Goal: Use online tool/utility: Utilize a website feature to perform a specific function

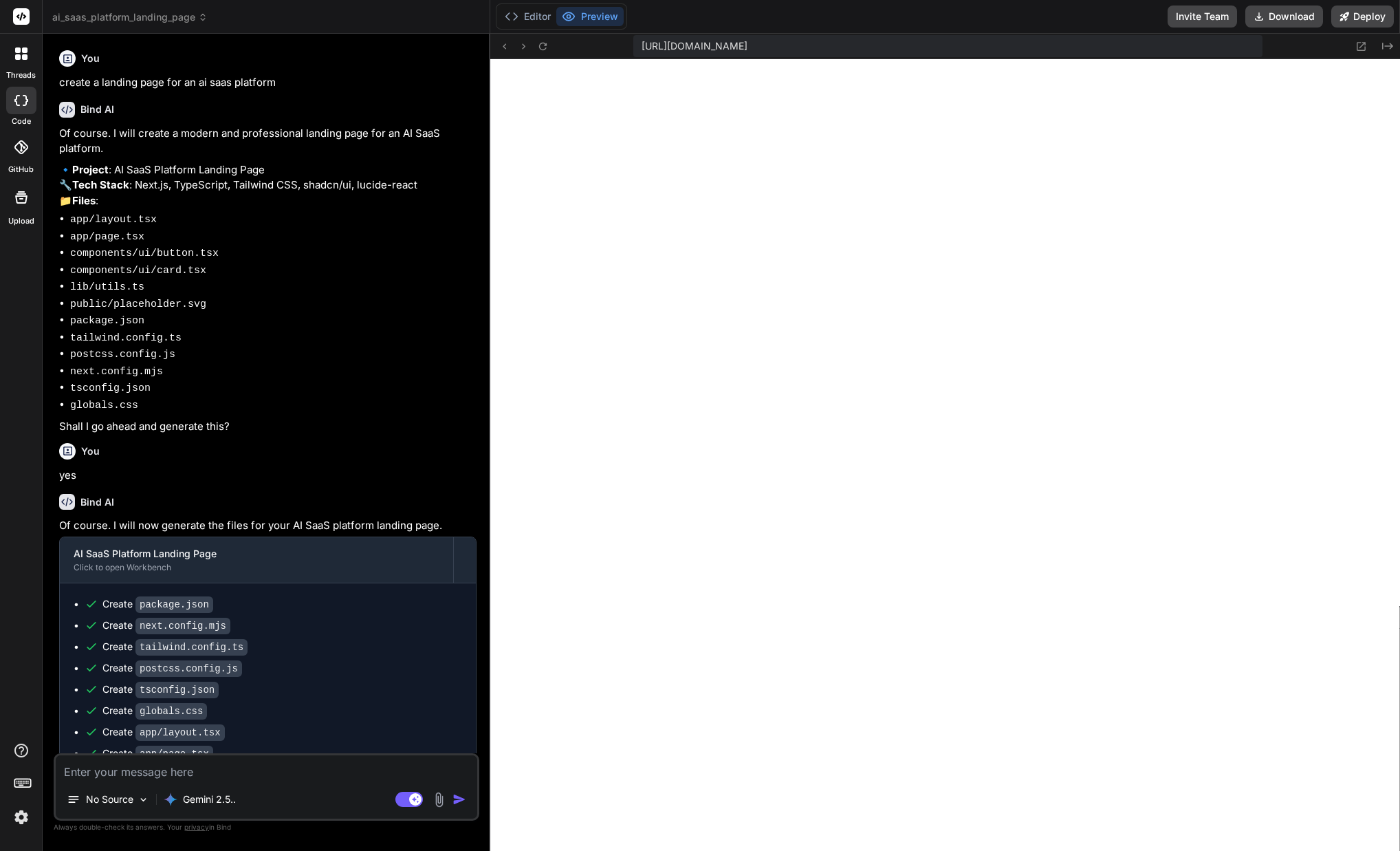
scroll to position [188, 0]
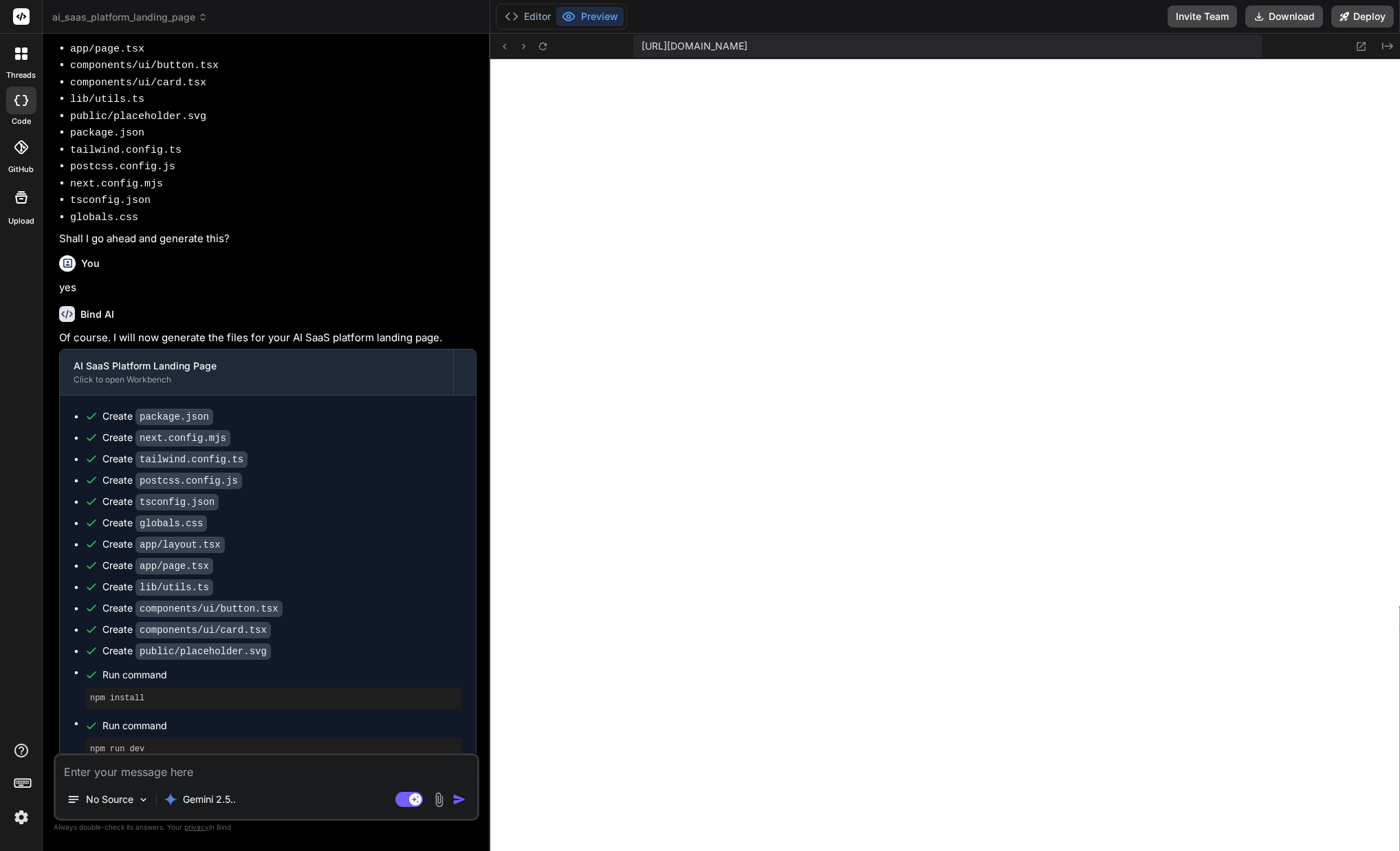
click at [29, 70] on label "threads" at bounding box center [21, 75] width 29 height 11
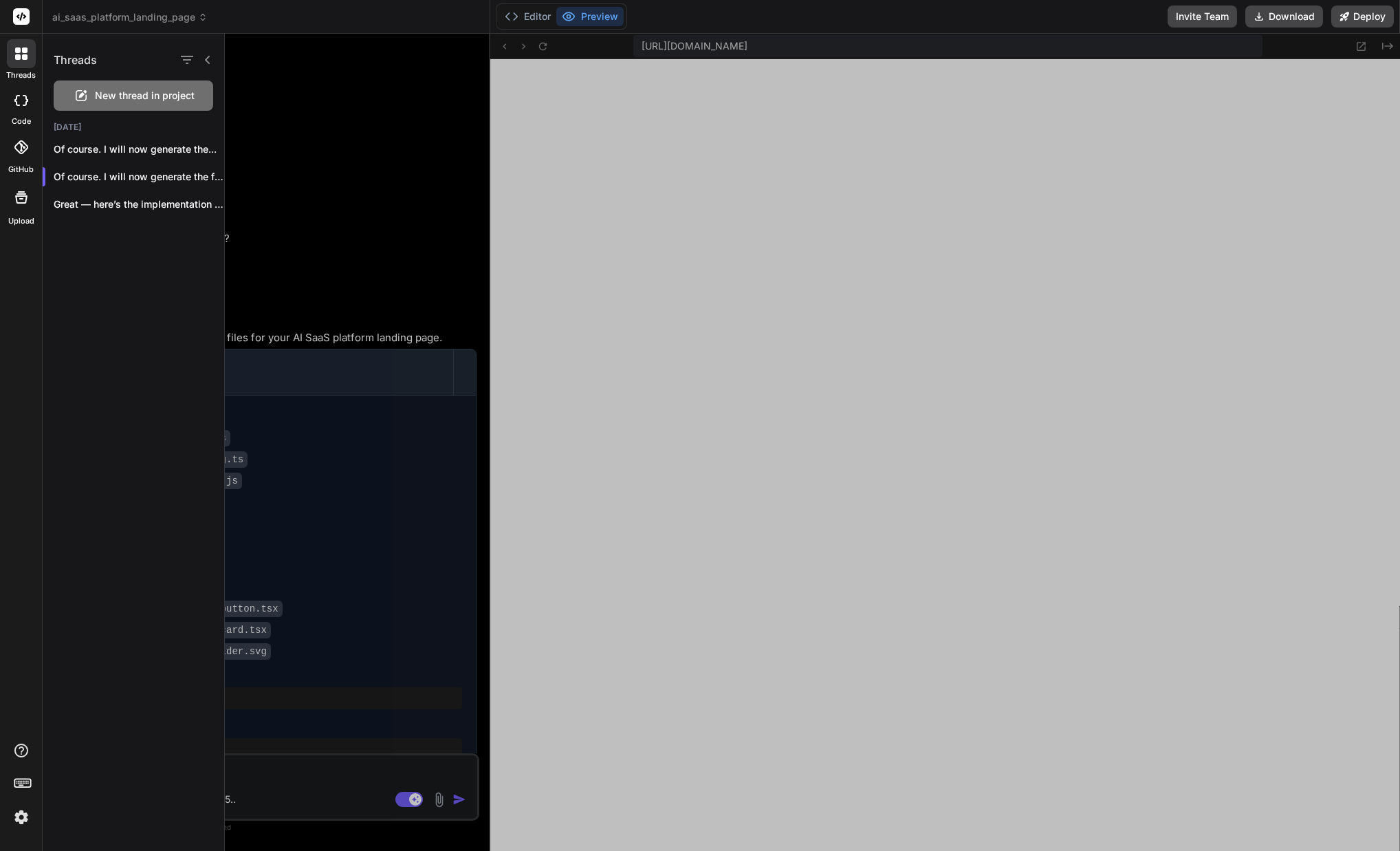
click at [18, 66] on div at bounding box center [20, 53] width 29 height 29
click at [1116, 118] on div at bounding box center [812, 441] width 1175 height 817
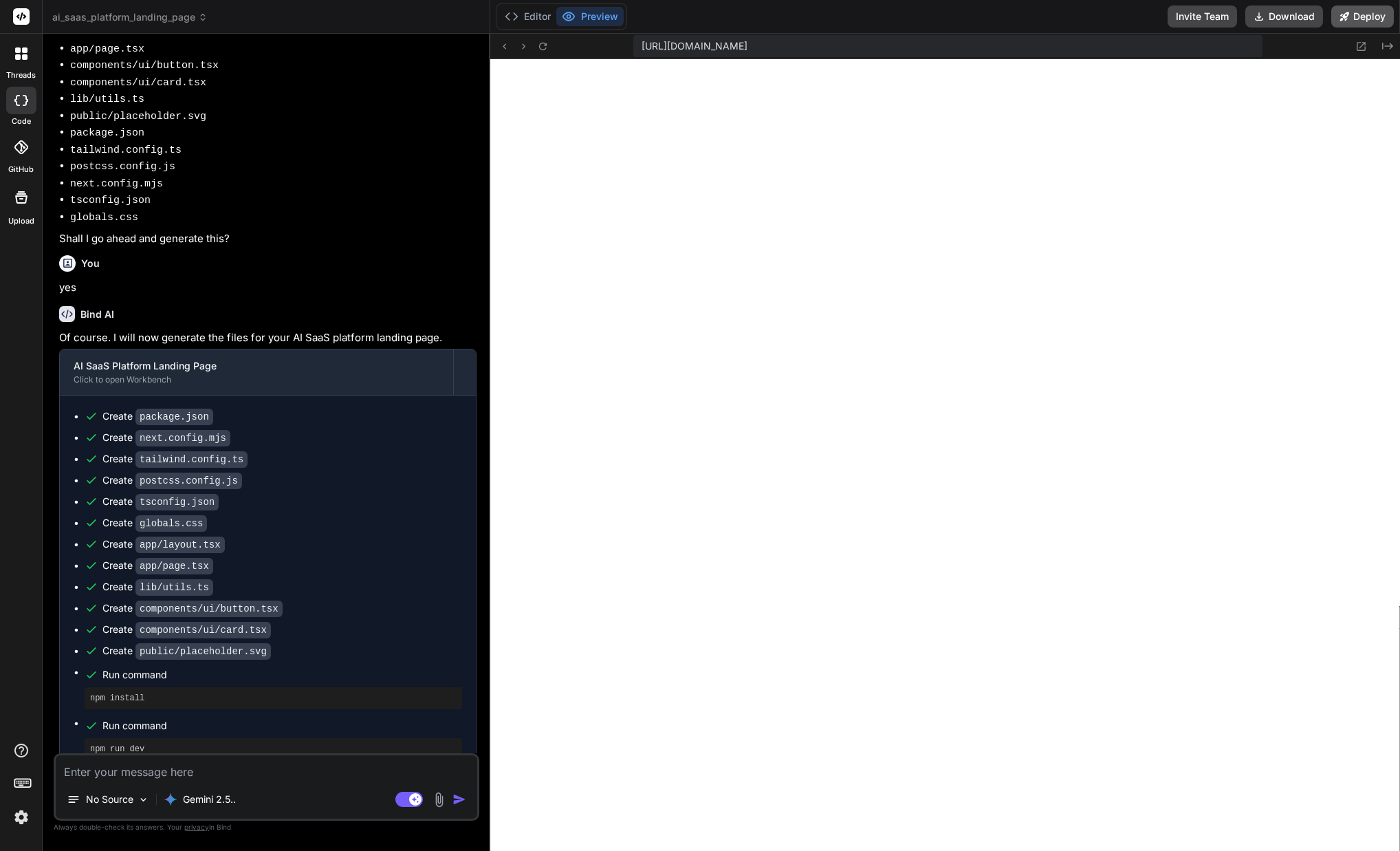
click at [1340, 17] on icon at bounding box center [1344, 16] width 10 height 10
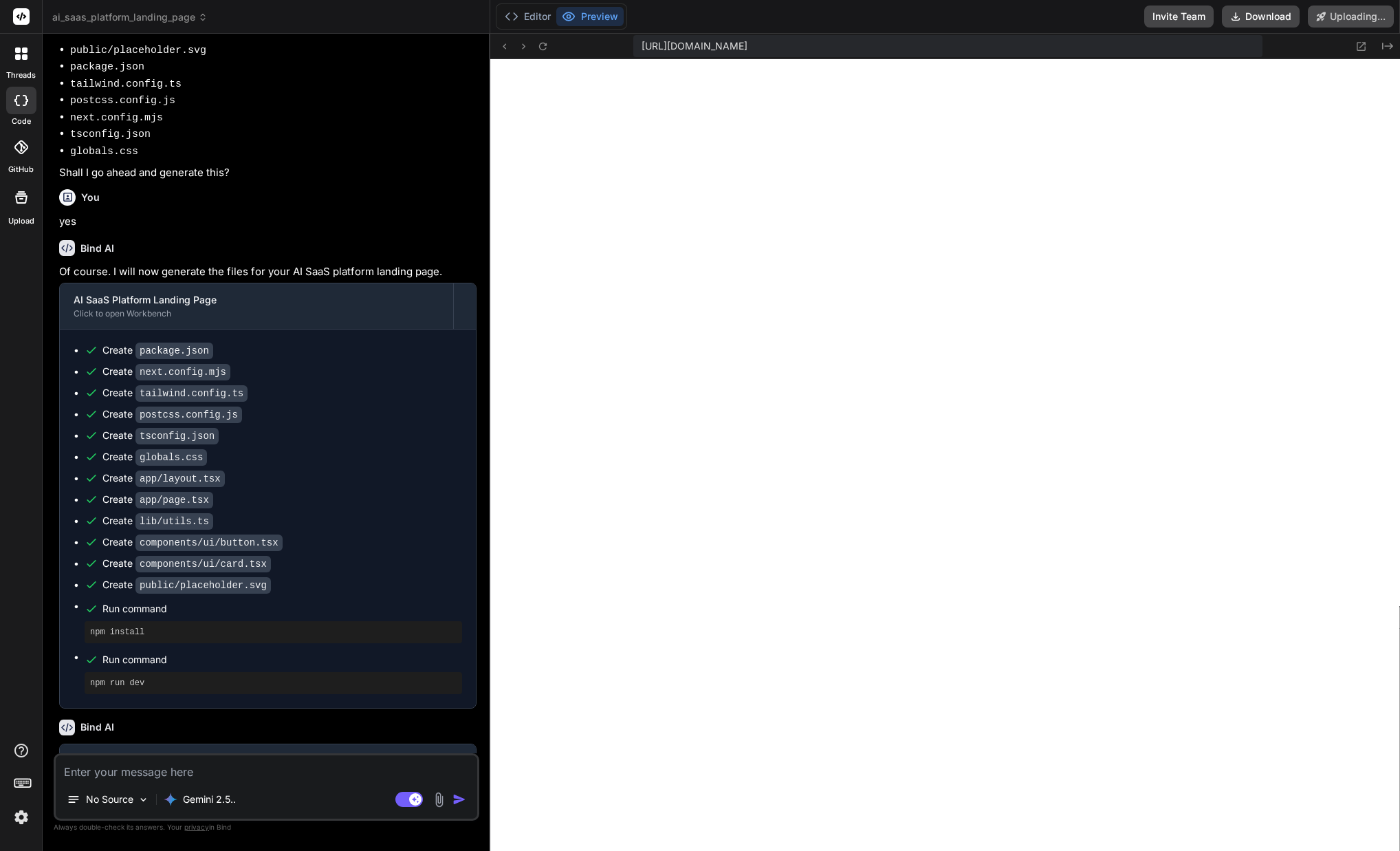
scroll to position [307, 0]
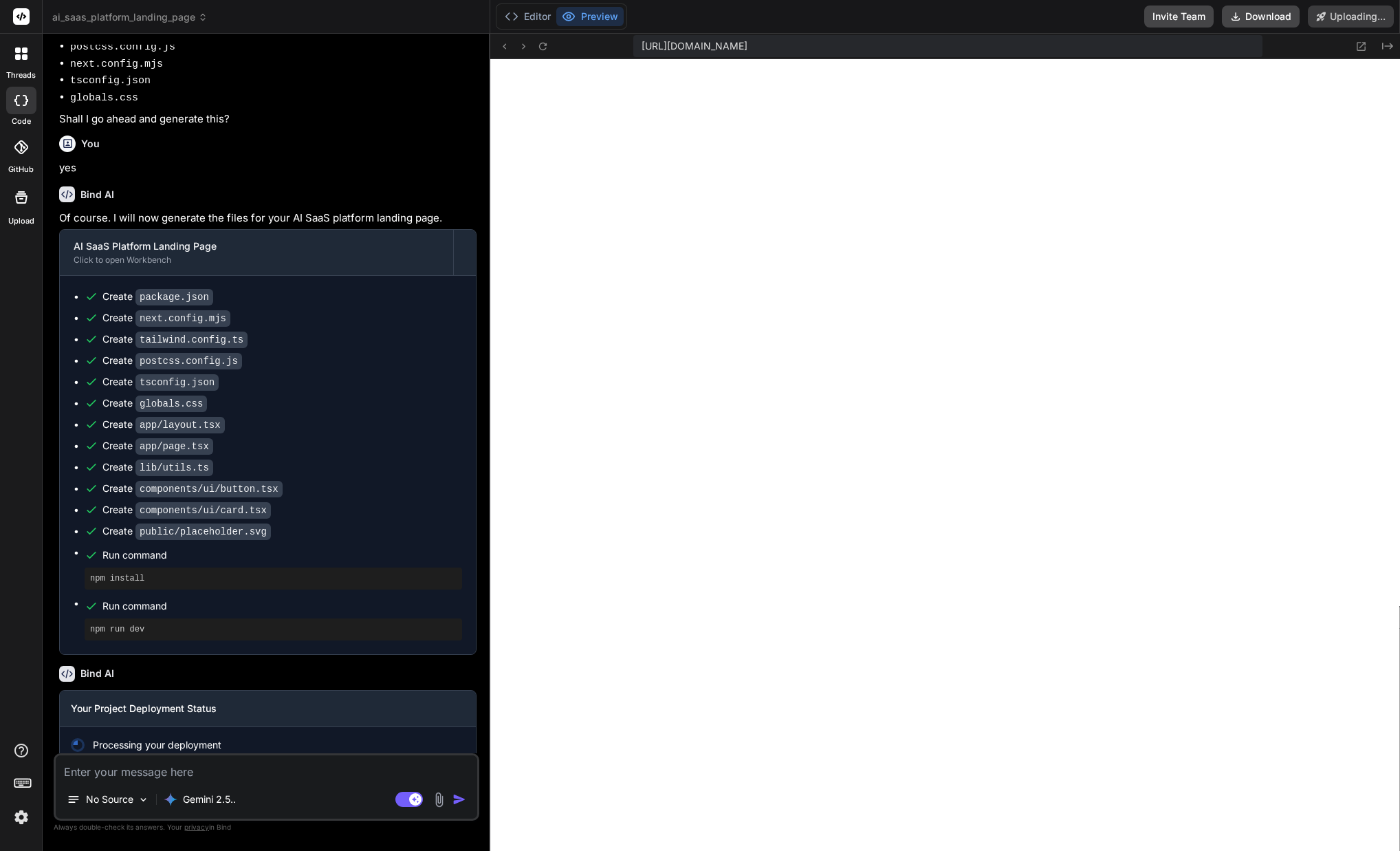
type textarea "x"
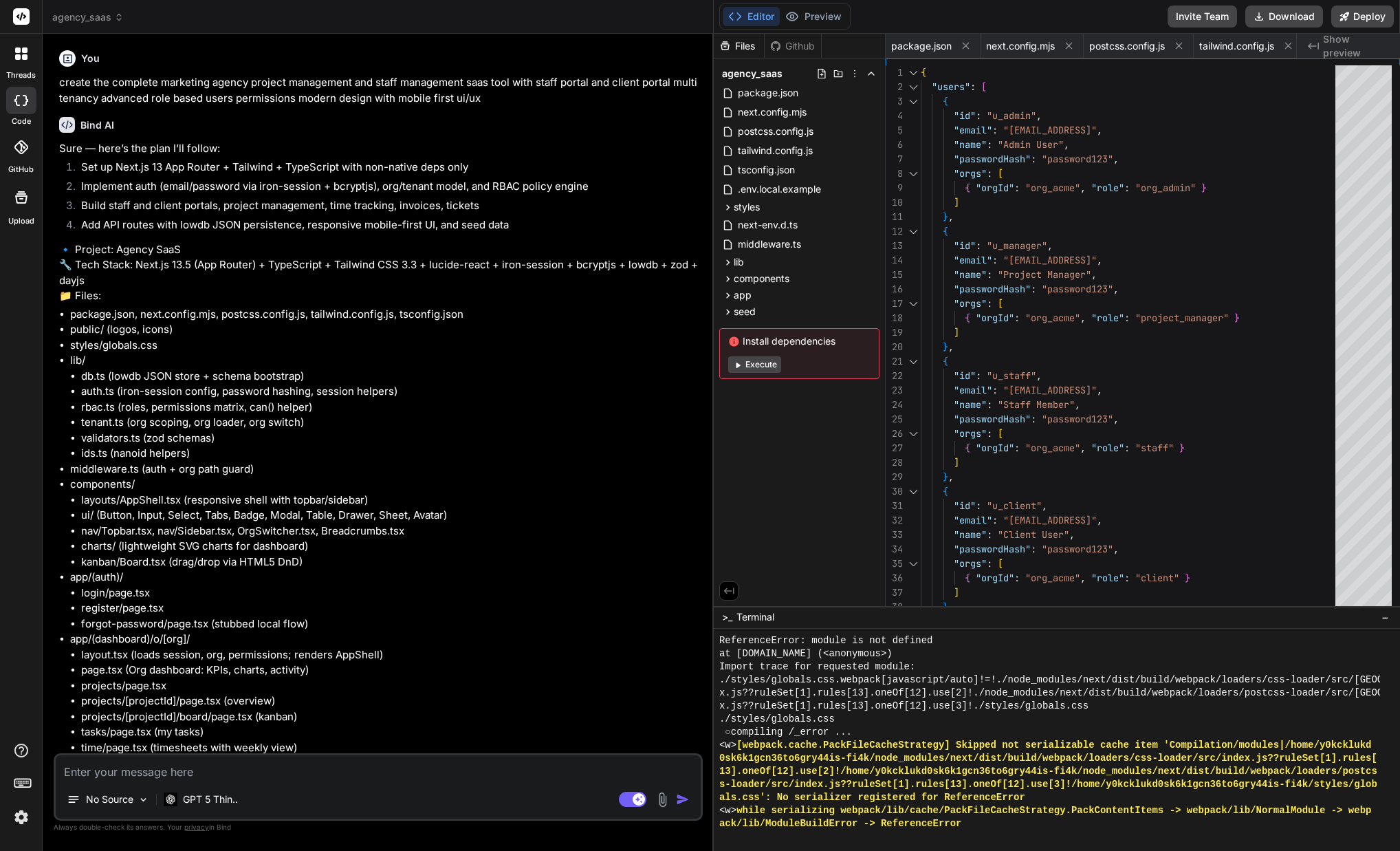
scroll to position [13067, 0]
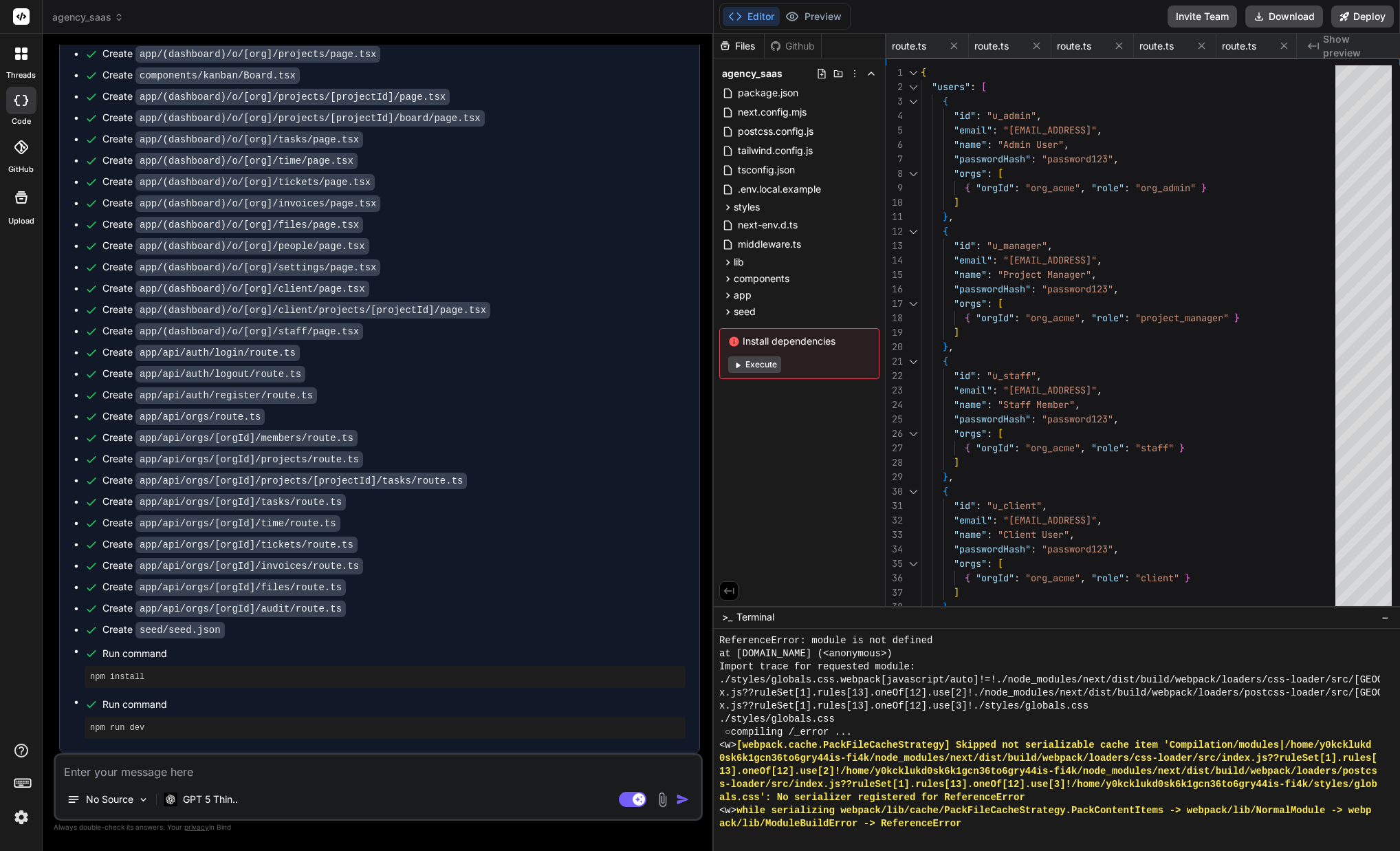
click at [821, 29] on div "Editor Preview Invite Team Download Deploy" at bounding box center [1057, 16] width 687 height 34
click at [819, 18] on button "Preview" at bounding box center [813, 16] width 67 height 20
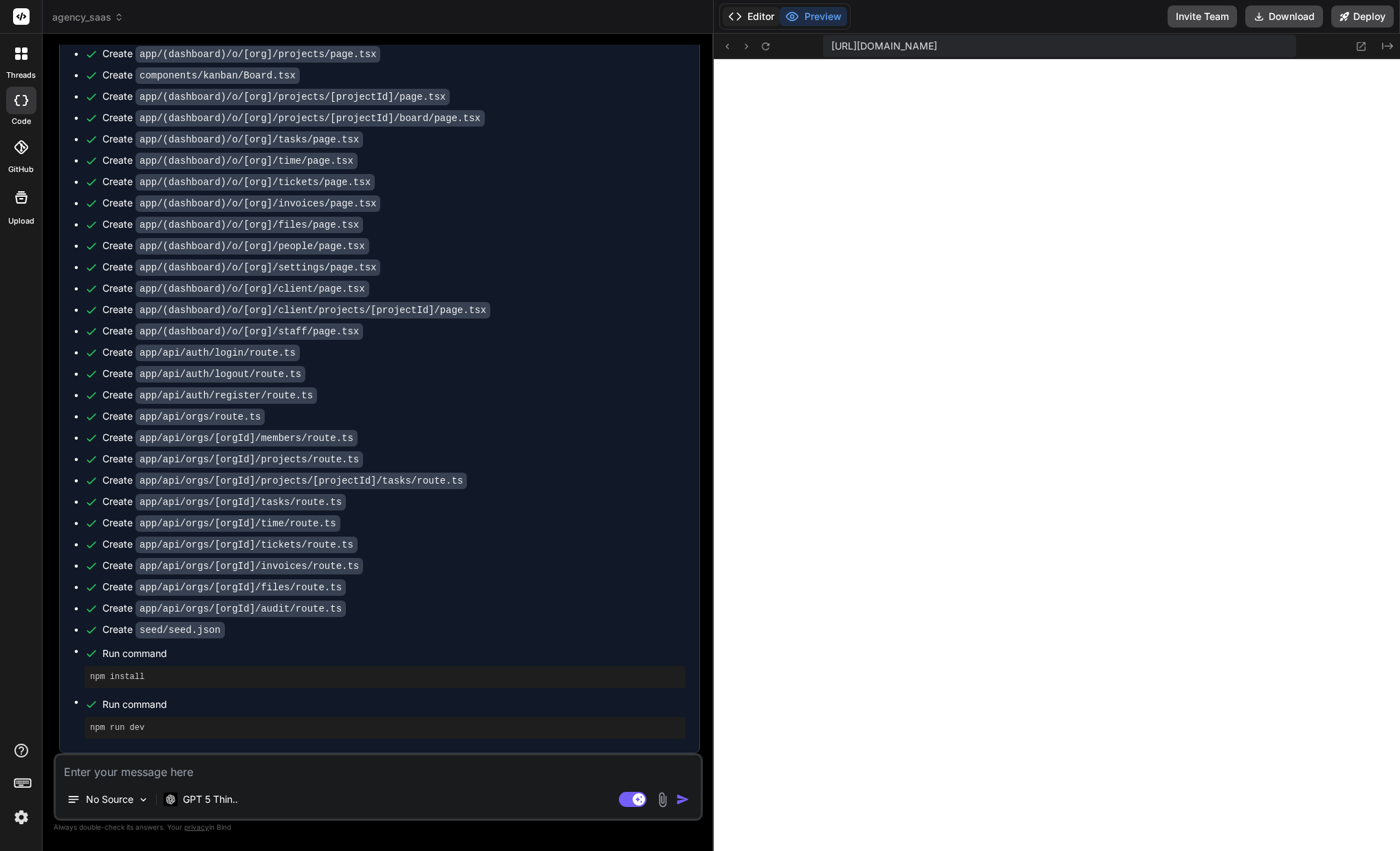
click at [760, 16] on button "Editor" at bounding box center [751, 16] width 57 height 20
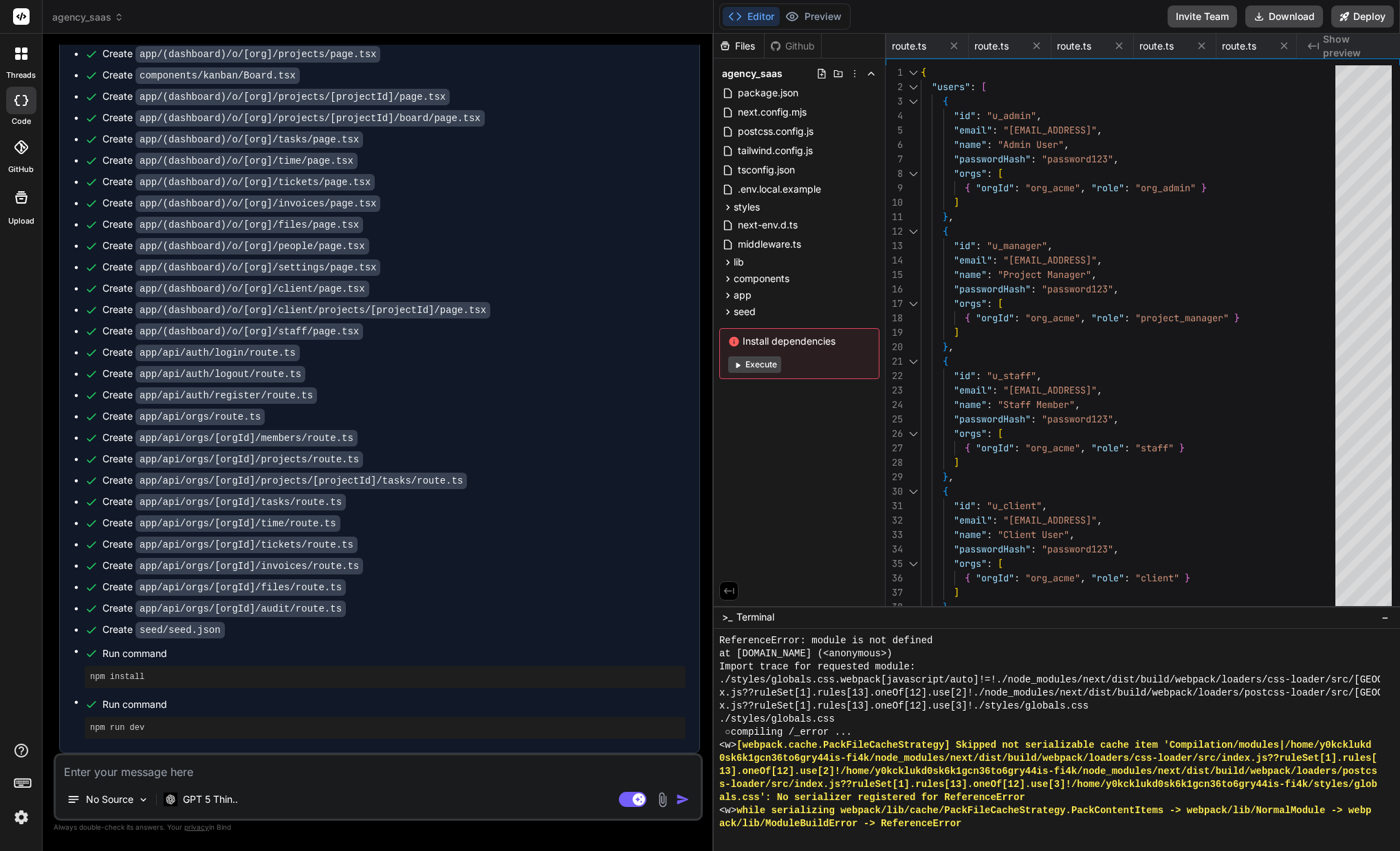
click at [749, 366] on button "Execute" at bounding box center [754, 365] width 53 height 16
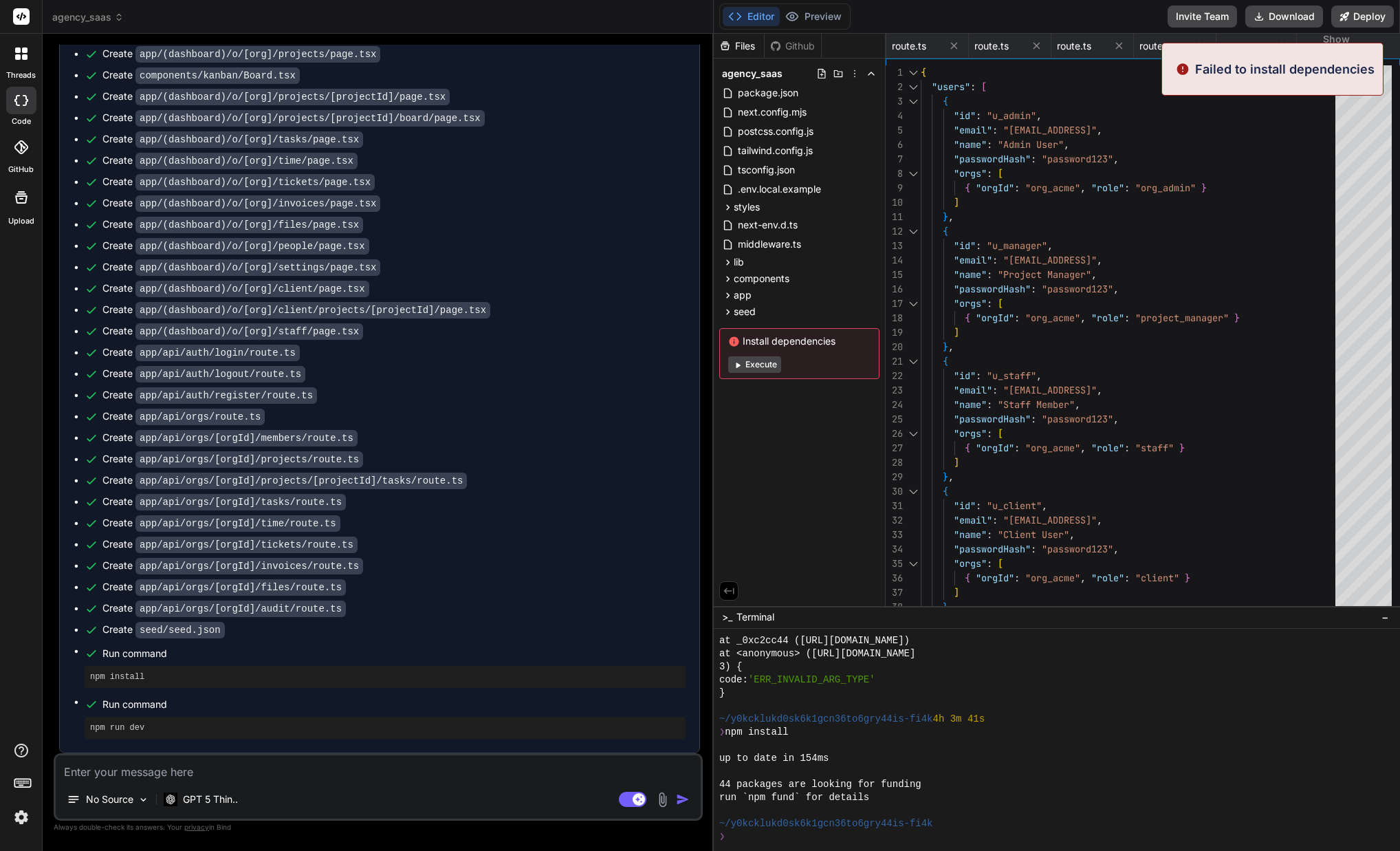
click at [749, 366] on button "Execute" at bounding box center [754, 365] width 53 height 16
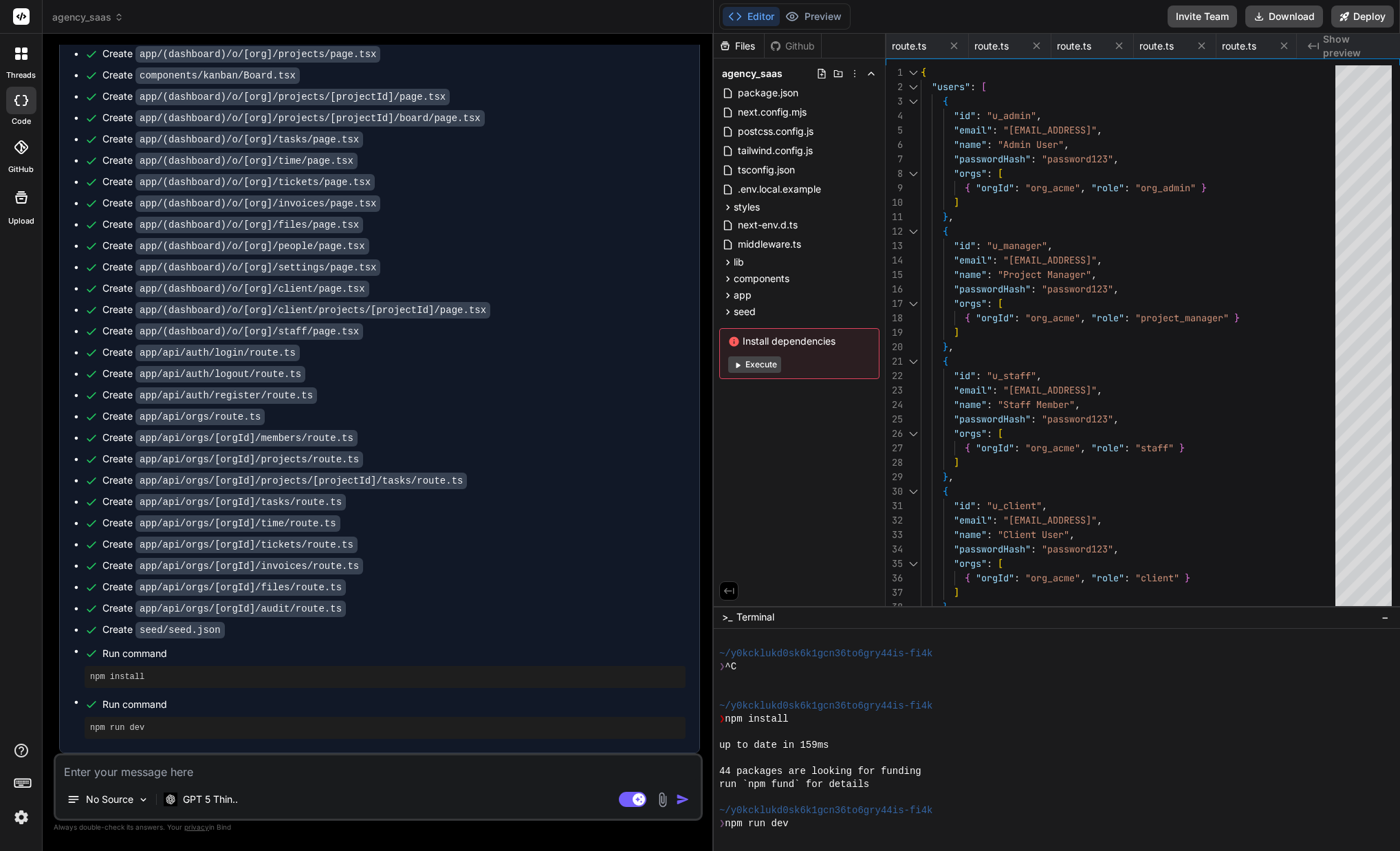
click at [752, 374] on div "Install dependencies Execute" at bounding box center [799, 353] width 160 height 51
click at [753, 367] on button "Execute" at bounding box center [754, 365] width 53 height 16
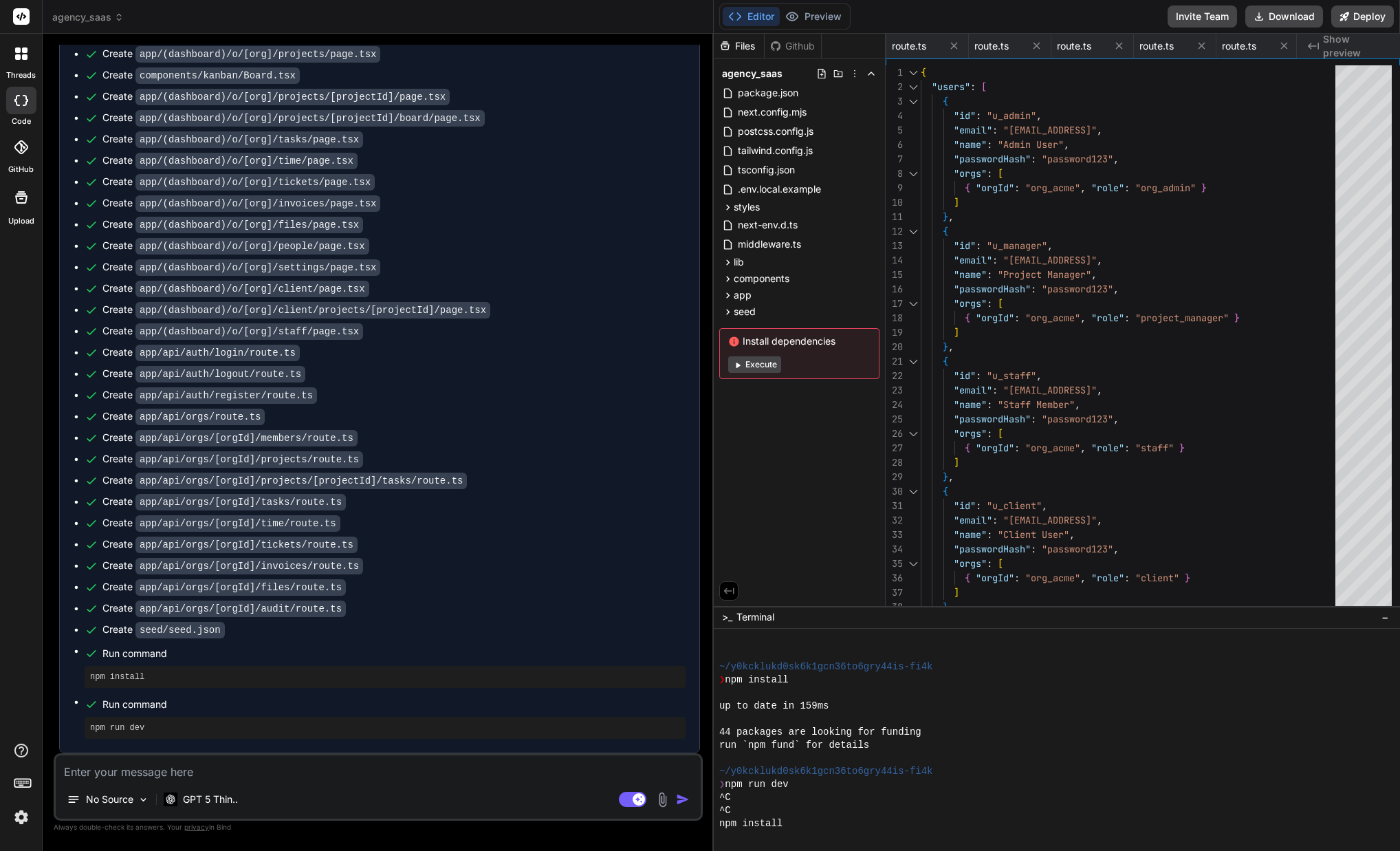
click at [765, 371] on button "Execute" at bounding box center [754, 365] width 53 height 16
type textarea "x"
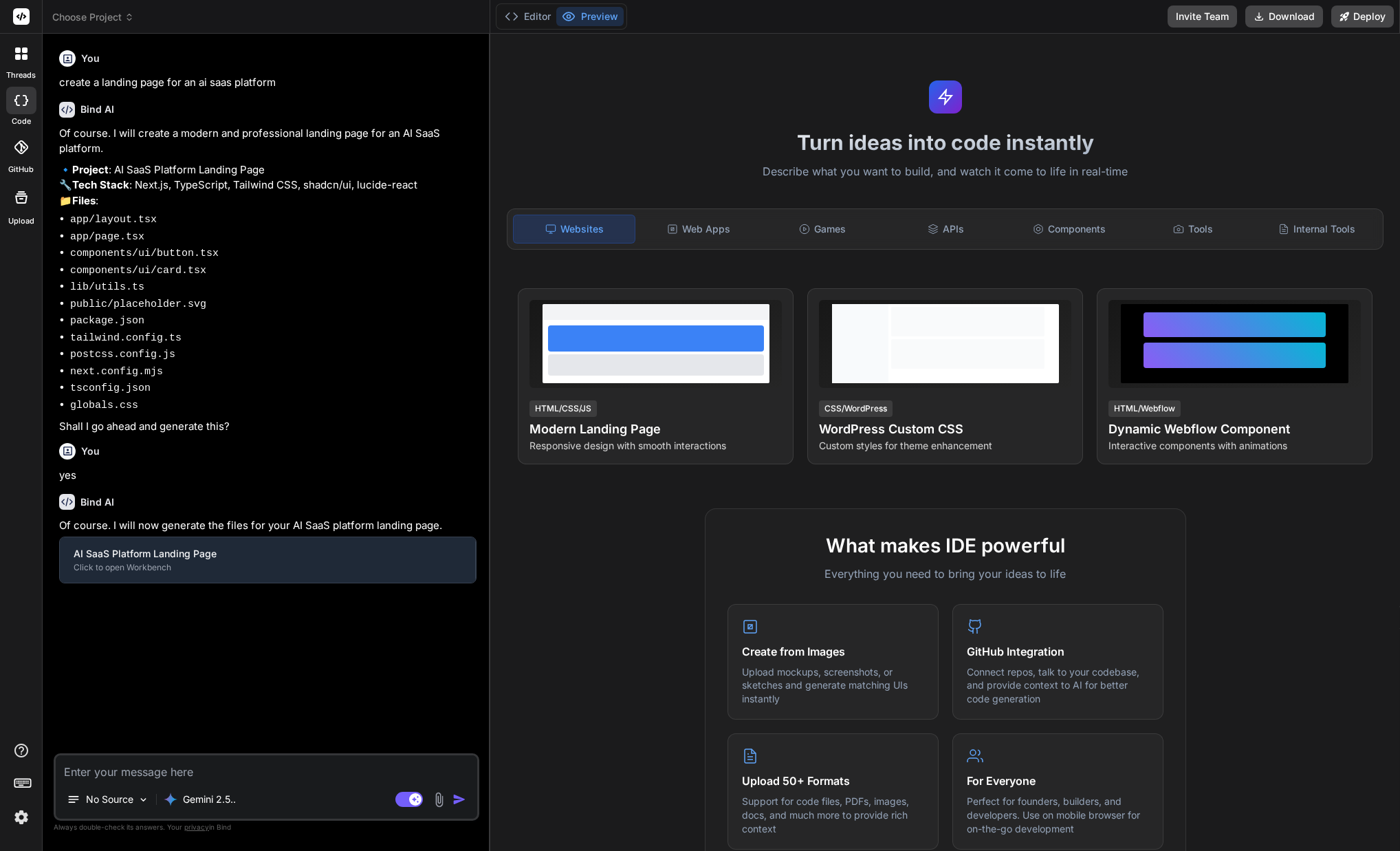
type textarea "x"
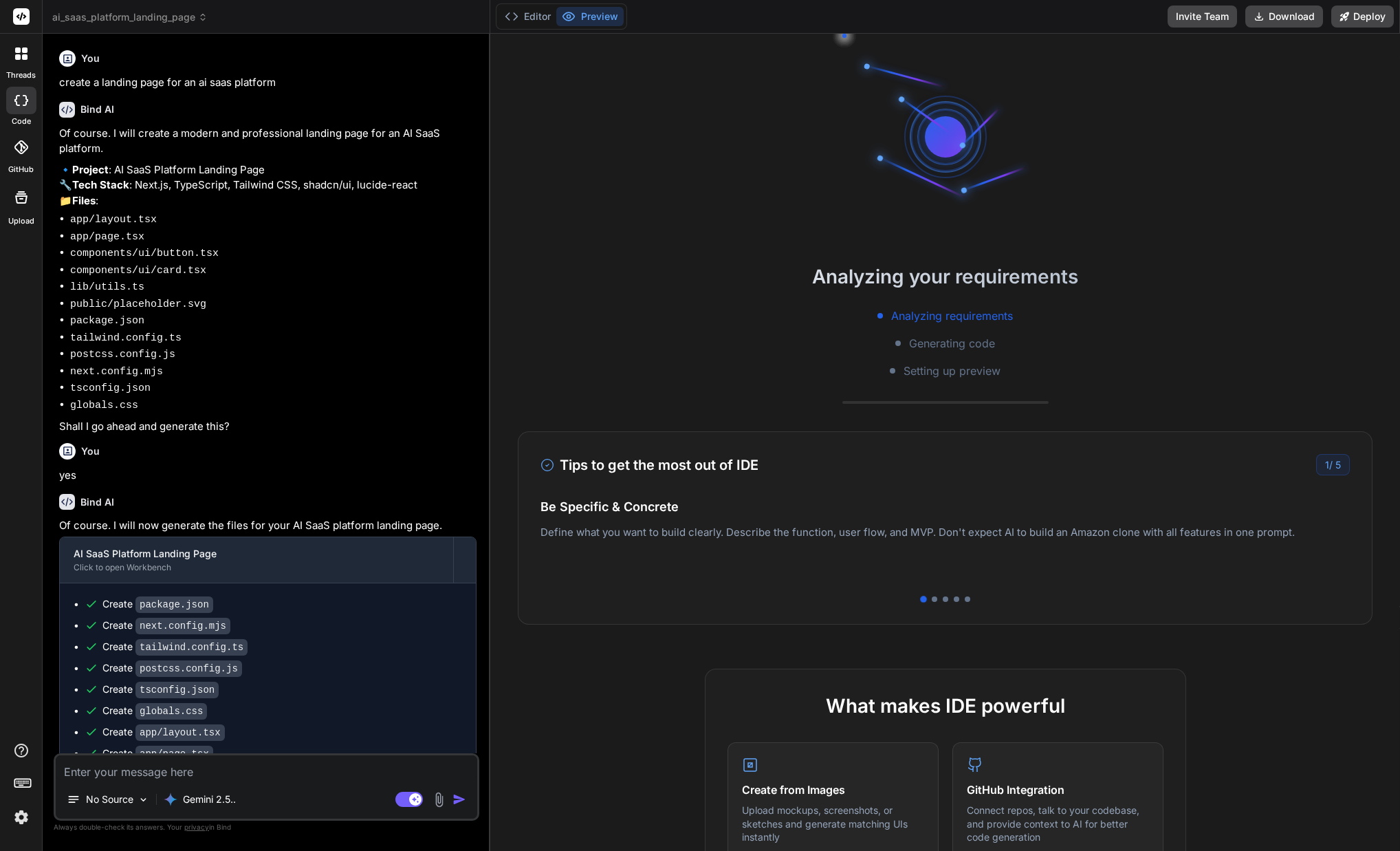
scroll to position [188, 0]
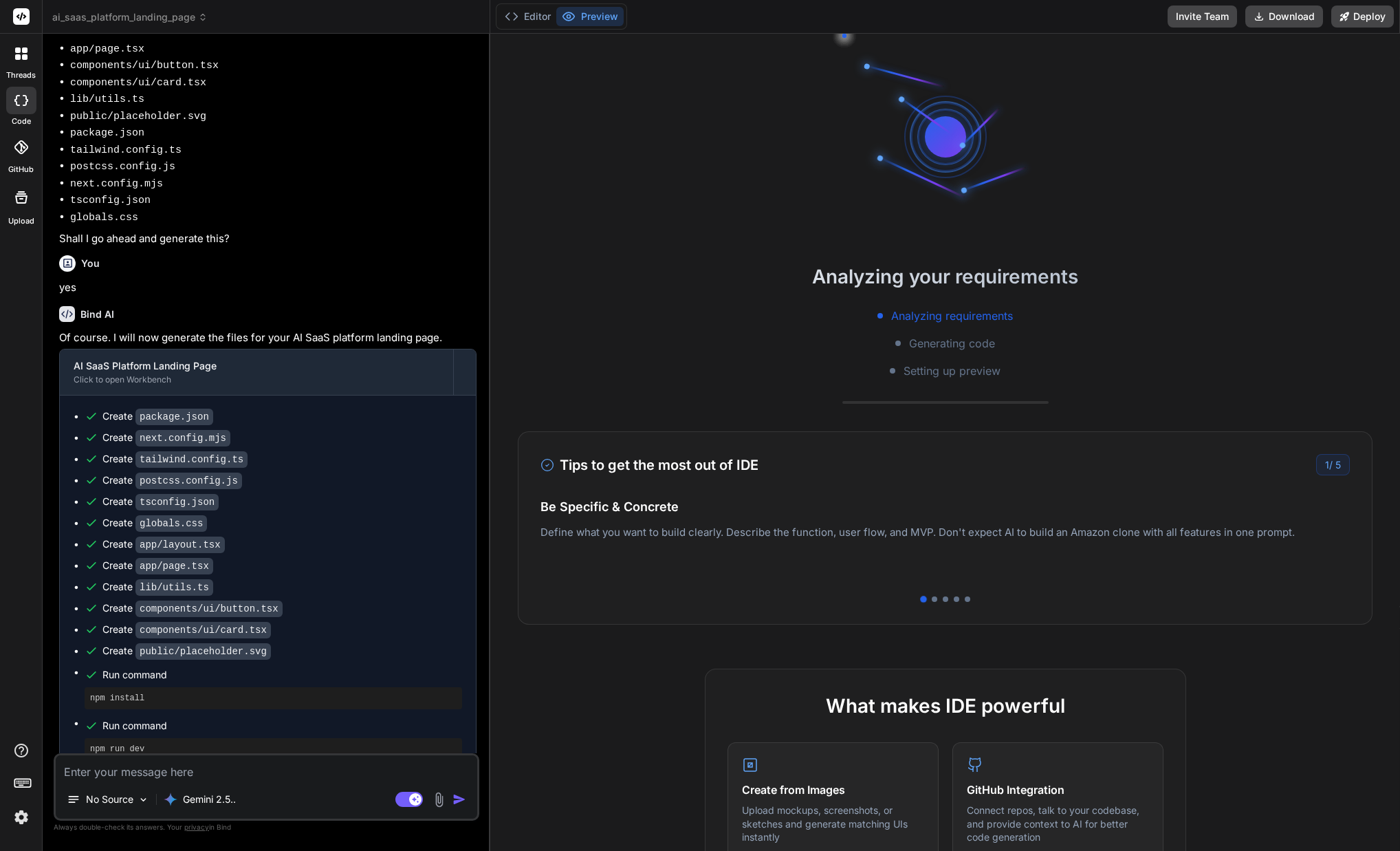
type textarea "c"
type textarea "x"
type textarea "co"
type textarea "x"
type textarea "con"
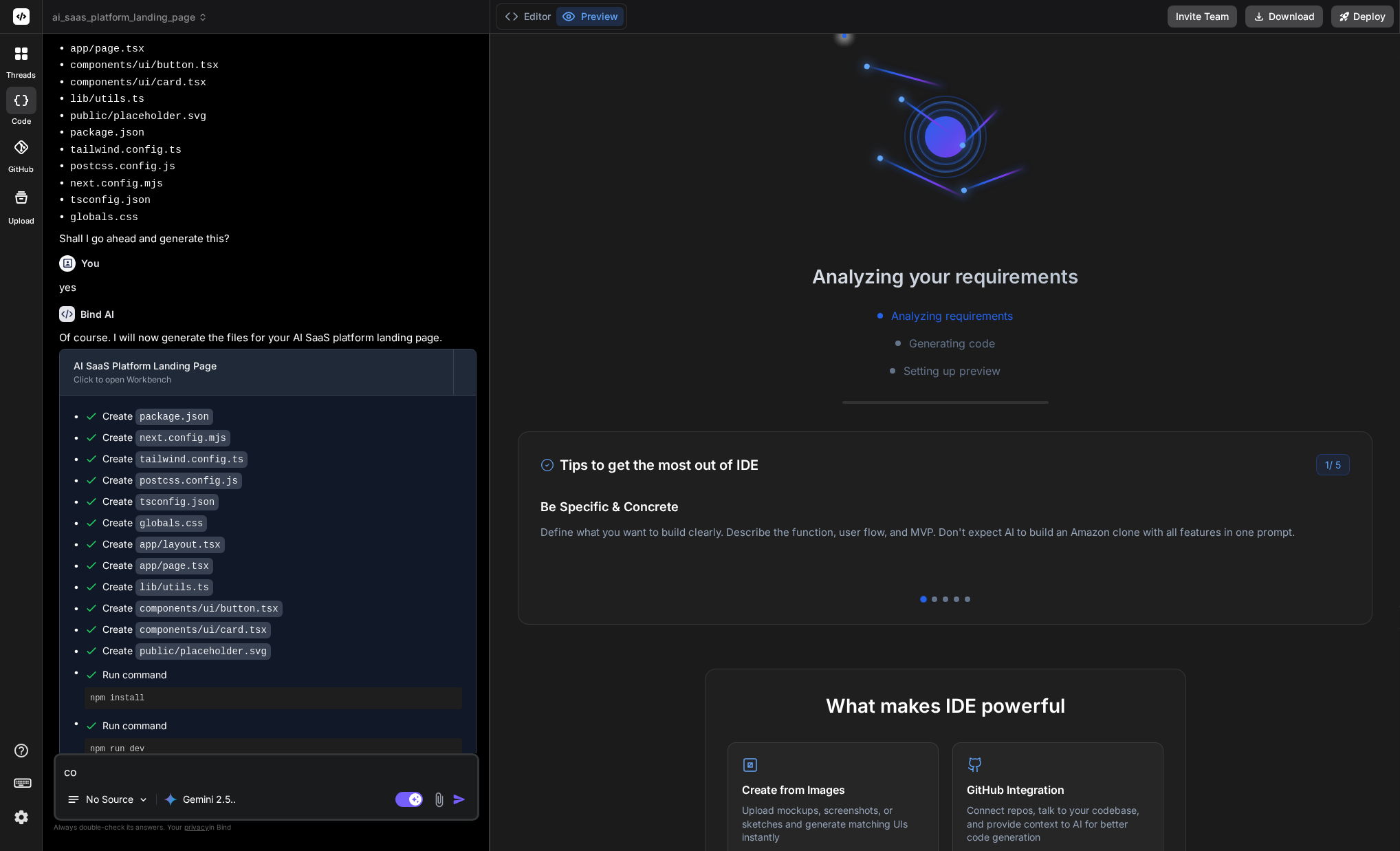
type textarea "x"
type textarea "cont"
type textarea "x"
type textarea "conti"
type textarea "x"
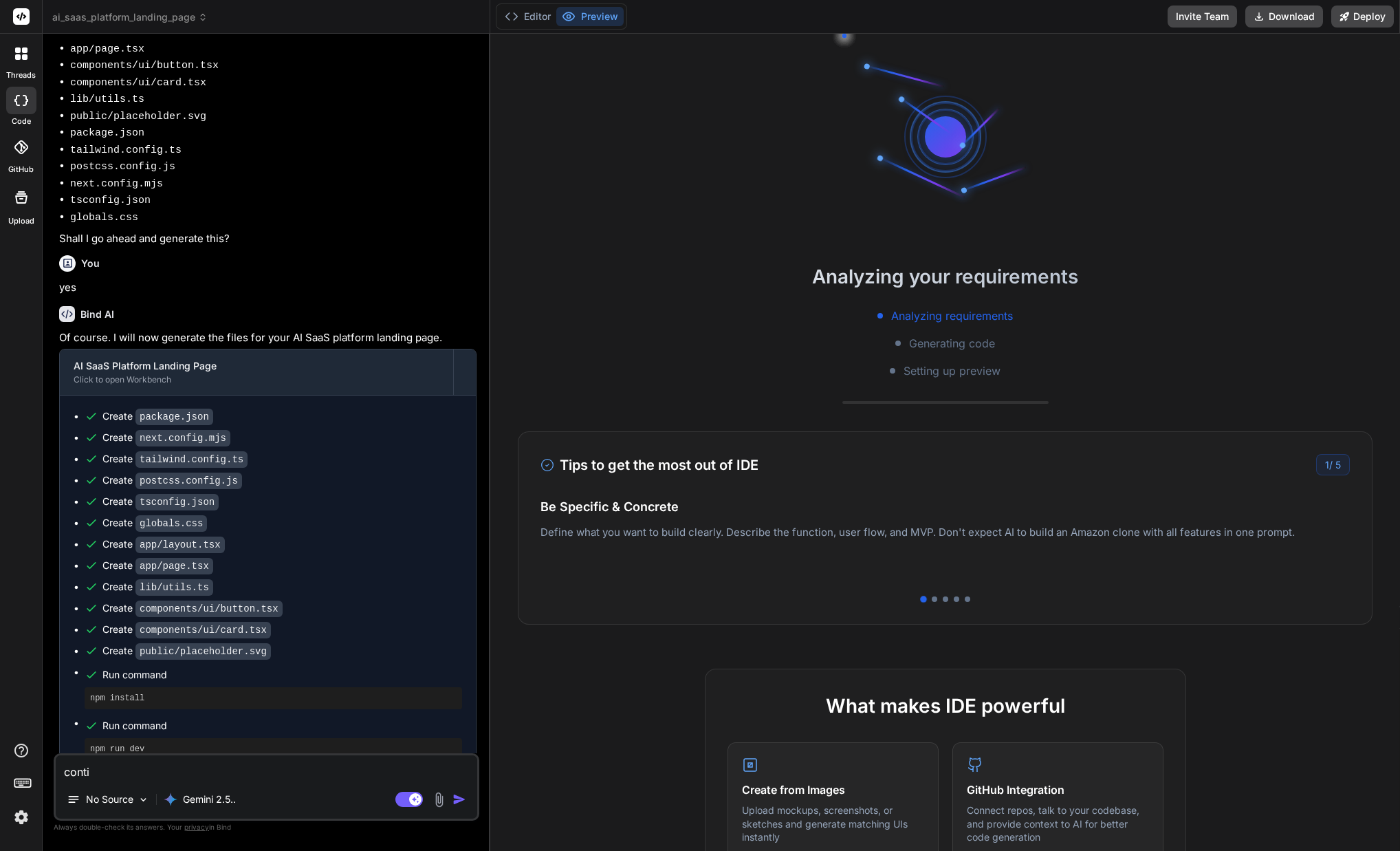
type textarea "contin"
type textarea "x"
type textarea "continu"
type textarea "x"
type textarea "continue"
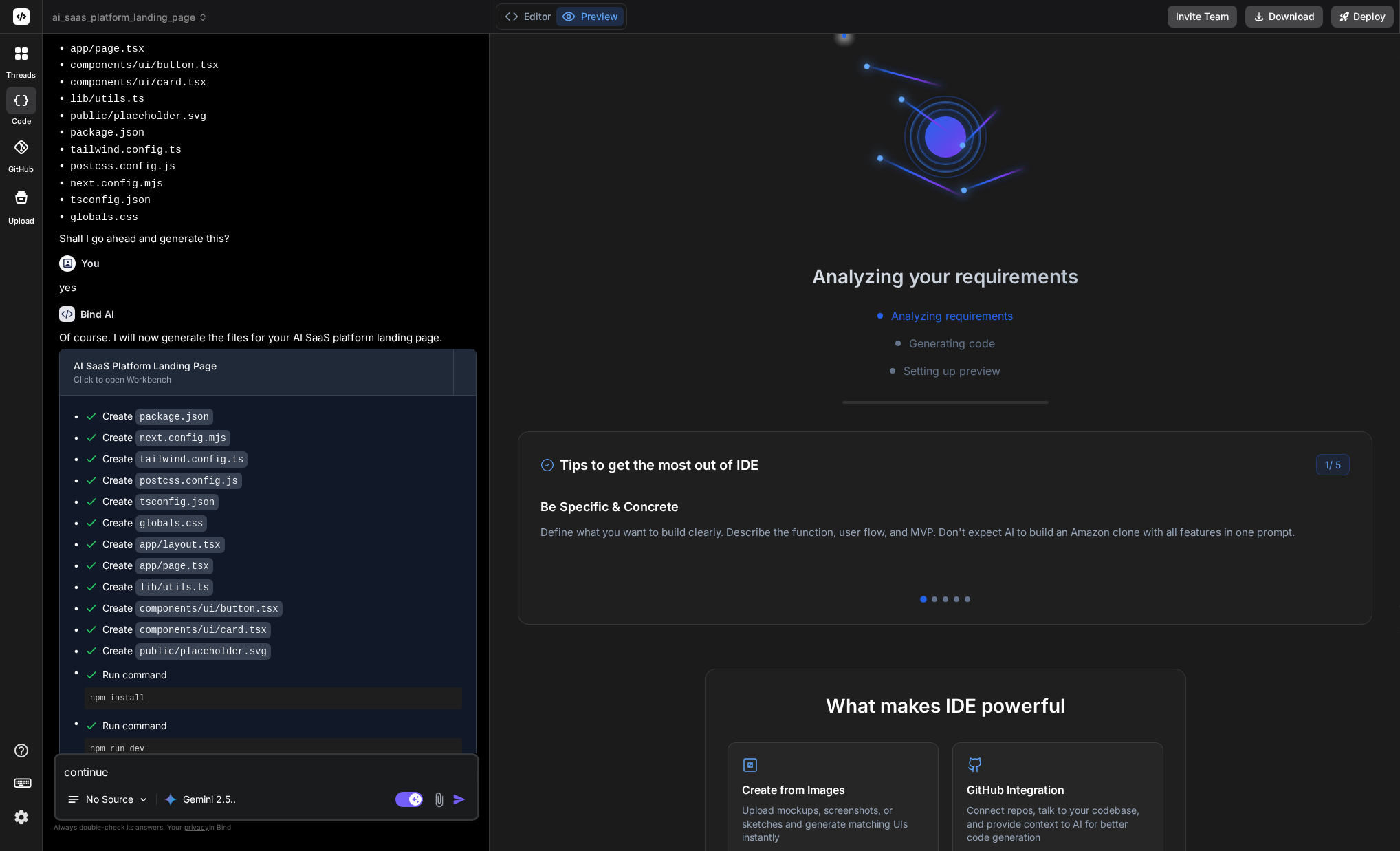
type textarea "x"
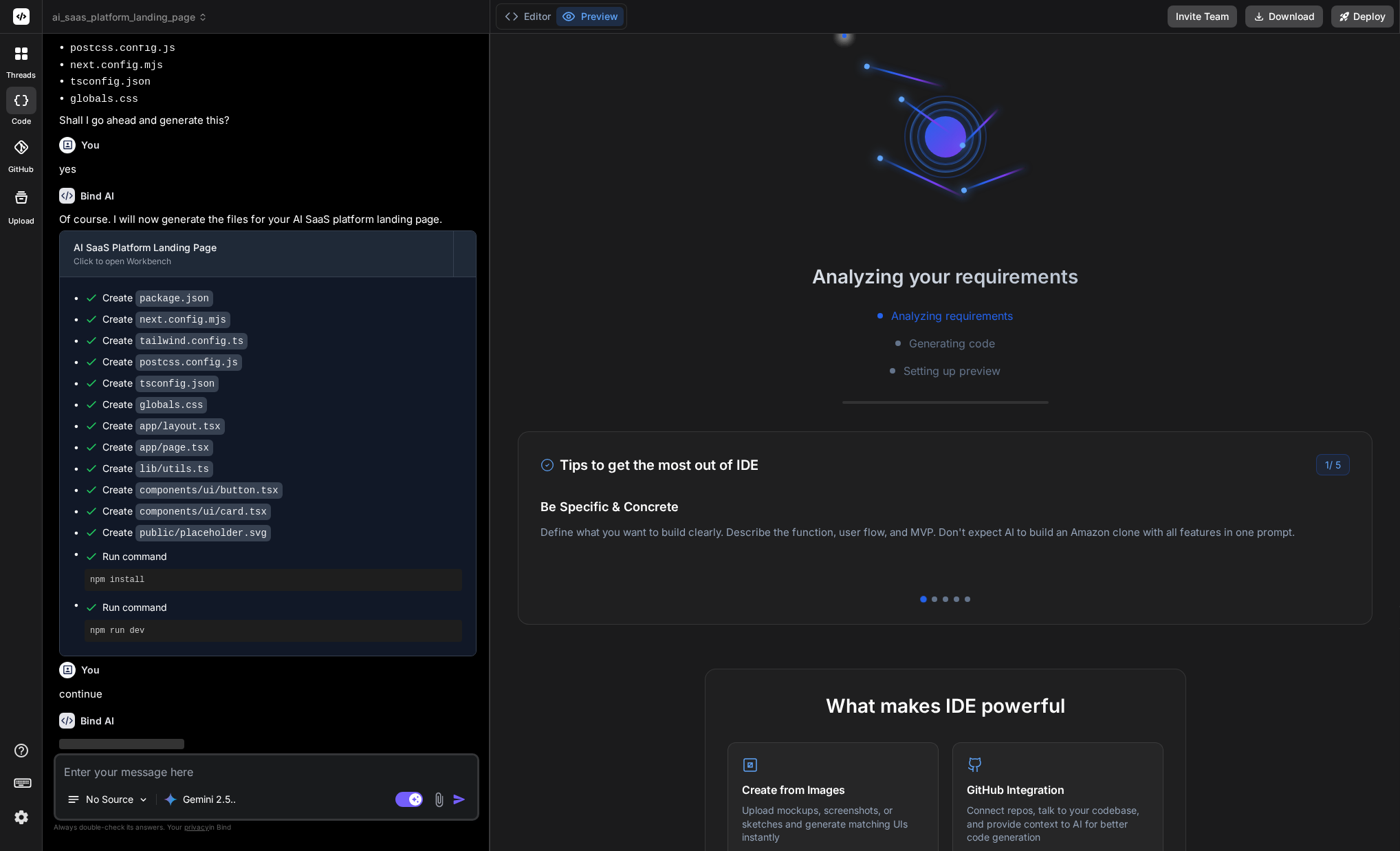
scroll to position [331, 0]
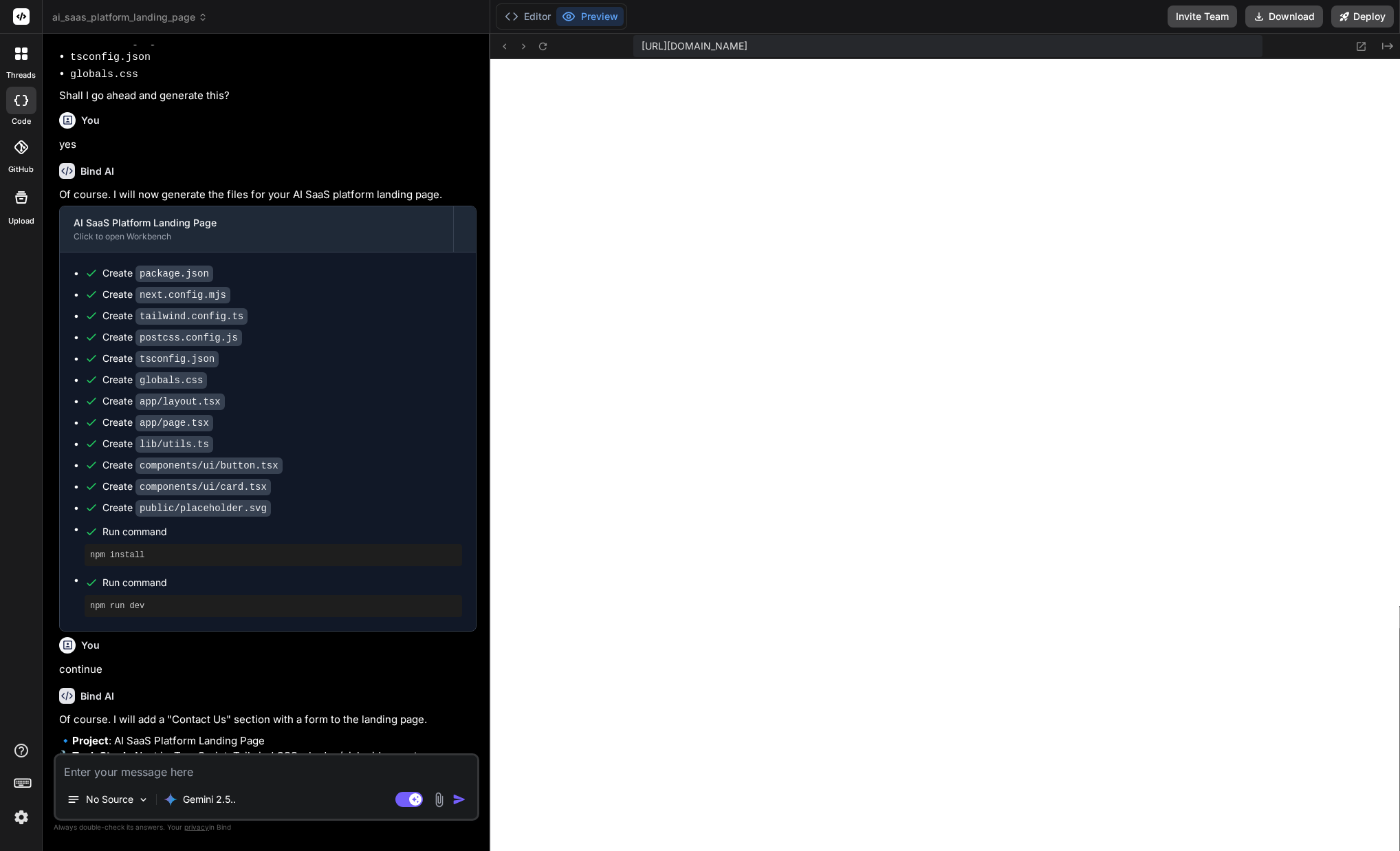
type textarea "x"
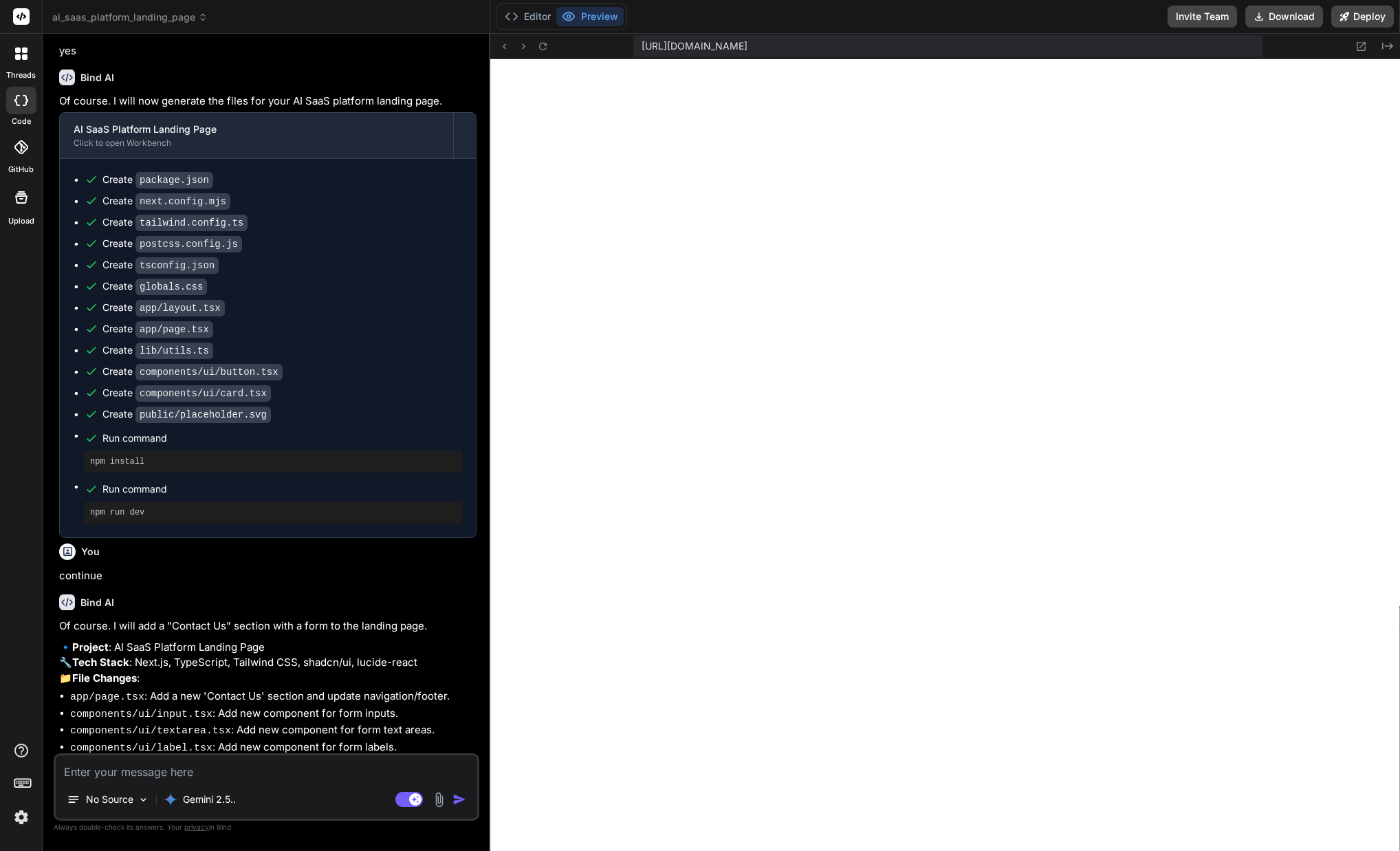
click at [186, 773] on textarea at bounding box center [266, 768] width 422 height 25
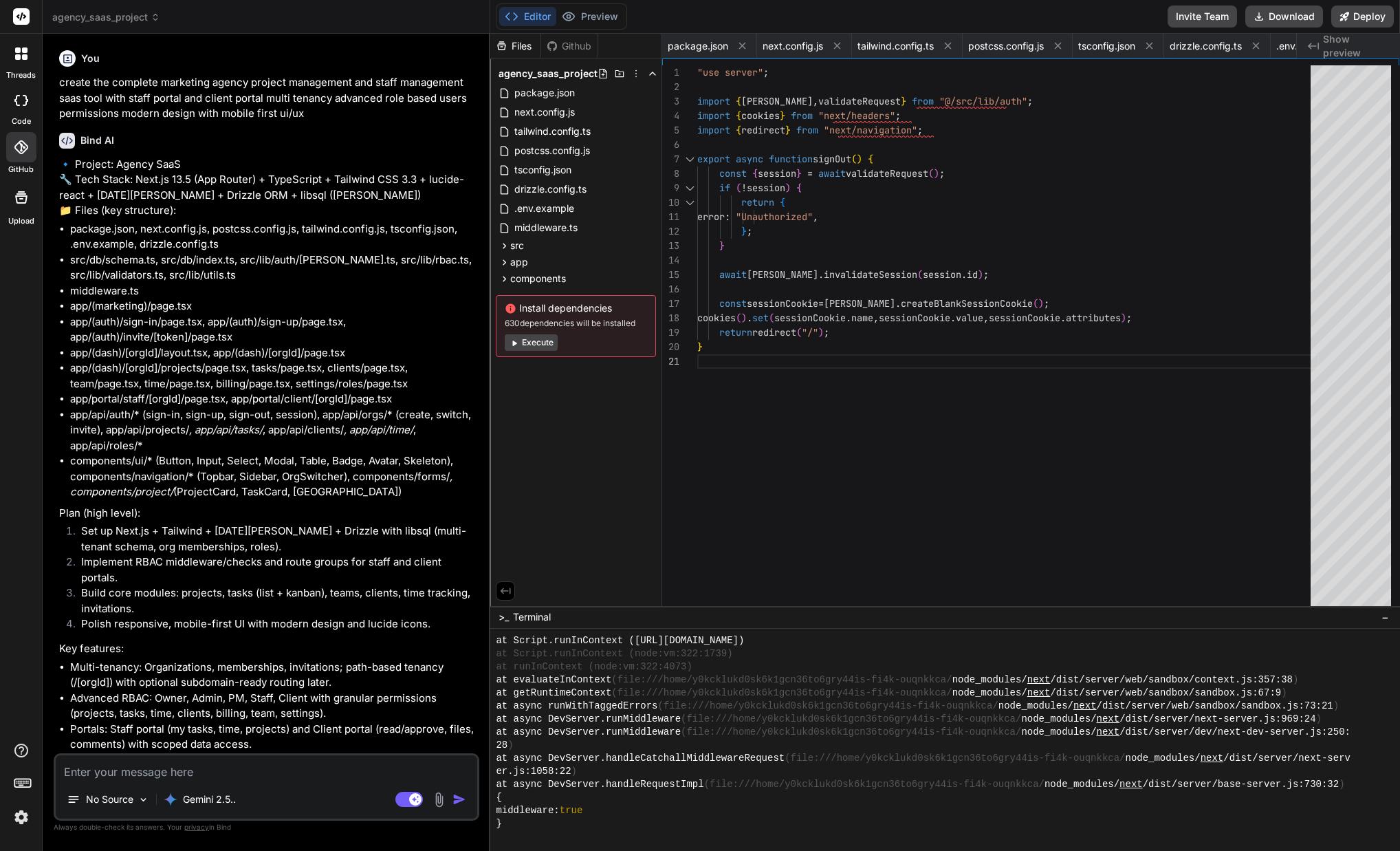
scroll to position [2182, 0]
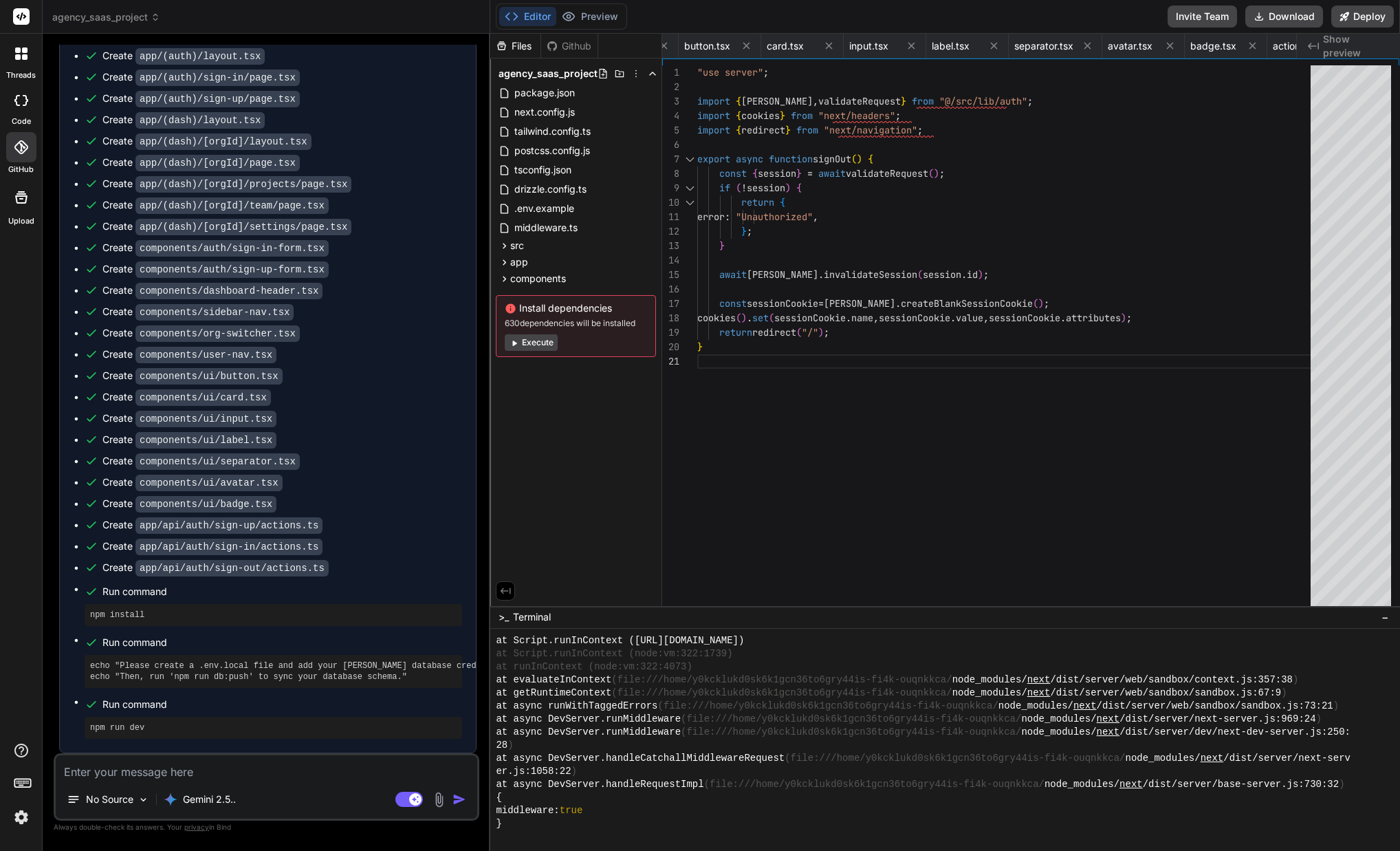
click at [219, 764] on textarea at bounding box center [266, 768] width 422 height 25
click at [180, 797] on div "Gemini 2.5.." at bounding box center [199, 799] width 72 height 14
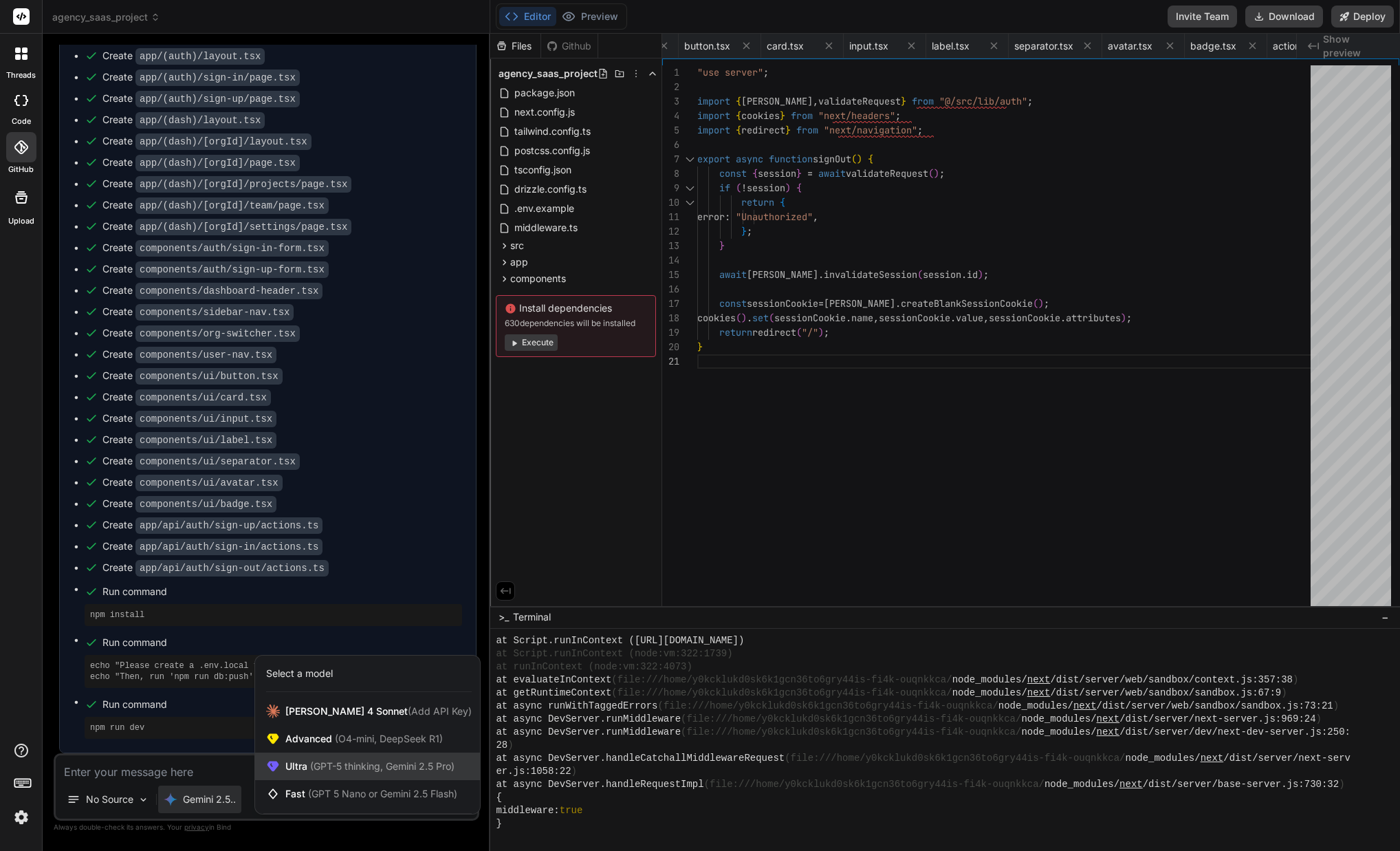
click at [341, 754] on div "Ultra (GPT-5 thinking, Gemini 2.5 Pro)" at bounding box center [367, 766] width 225 height 28
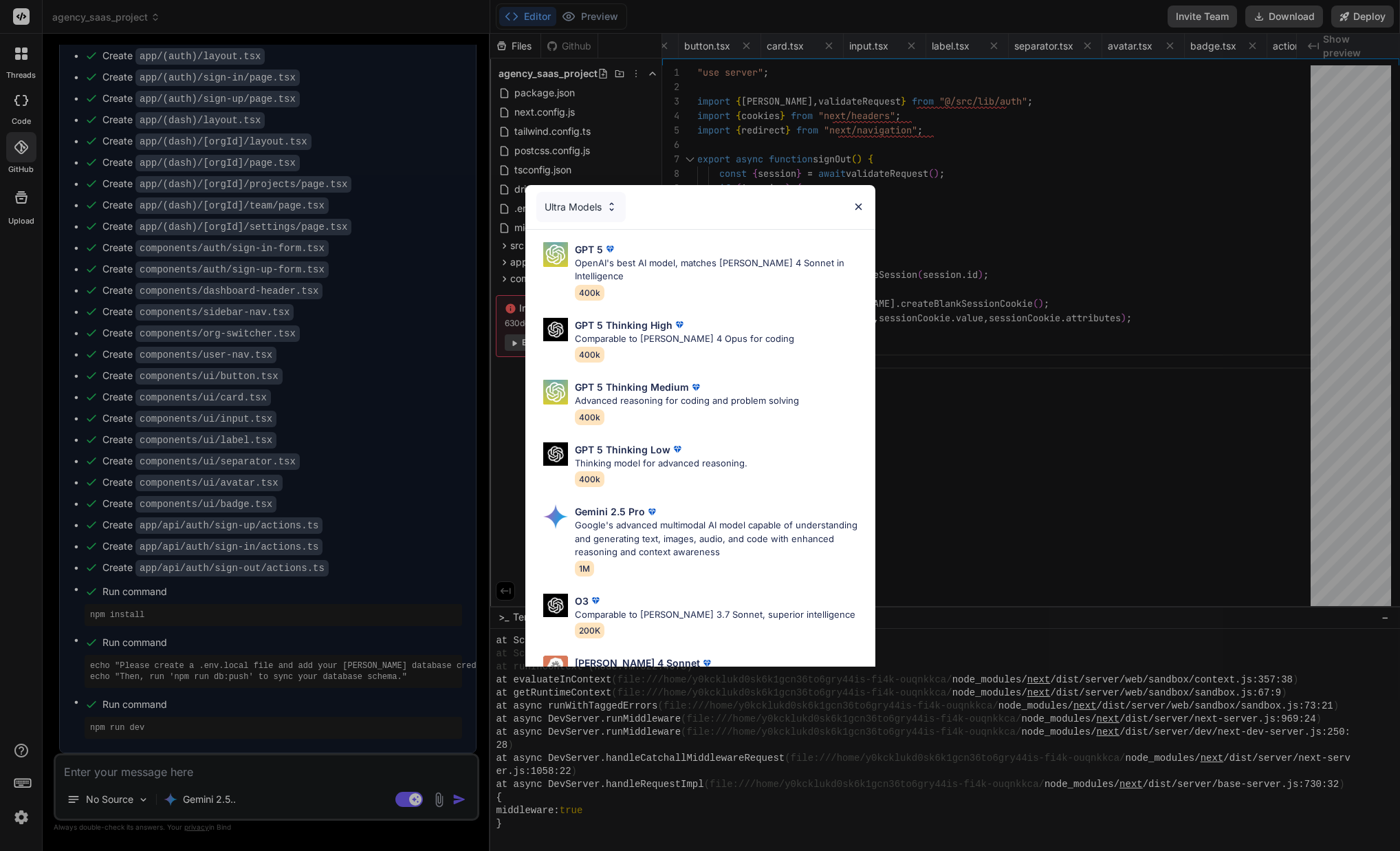
click at [665, 318] on p "GPT 5 Thinking High" at bounding box center [623, 325] width 97 height 15
type textarea "x"
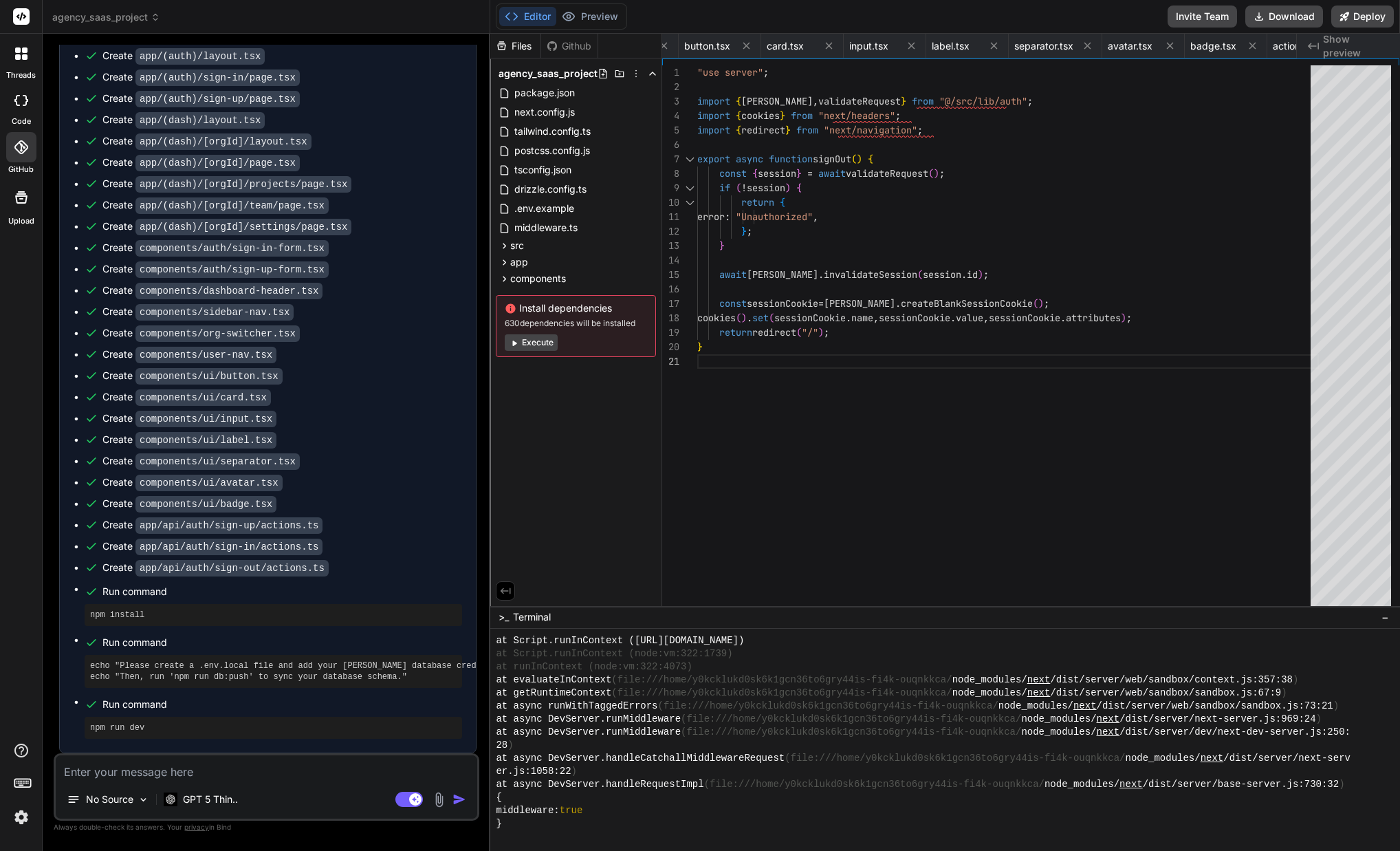
click at [257, 773] on textarea at bounding box center [266, 768] width 422 height 25
type textarea "c"
type textarea "x"
type textarea "co"
type textarea "x"
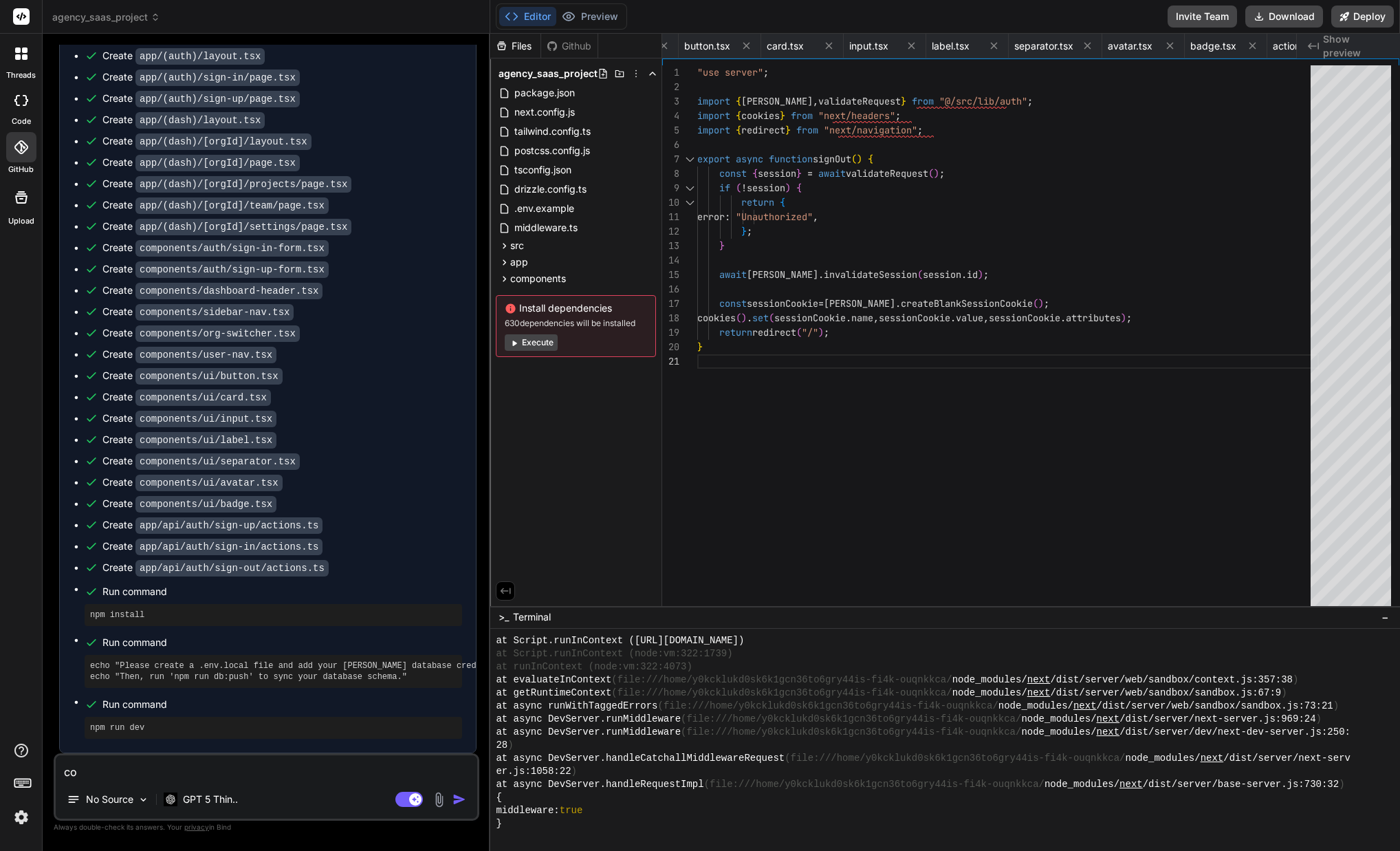
type textarea "con"
type textarea "x"
type textarea "cont"
type textarea "x"
type textarea "conti"
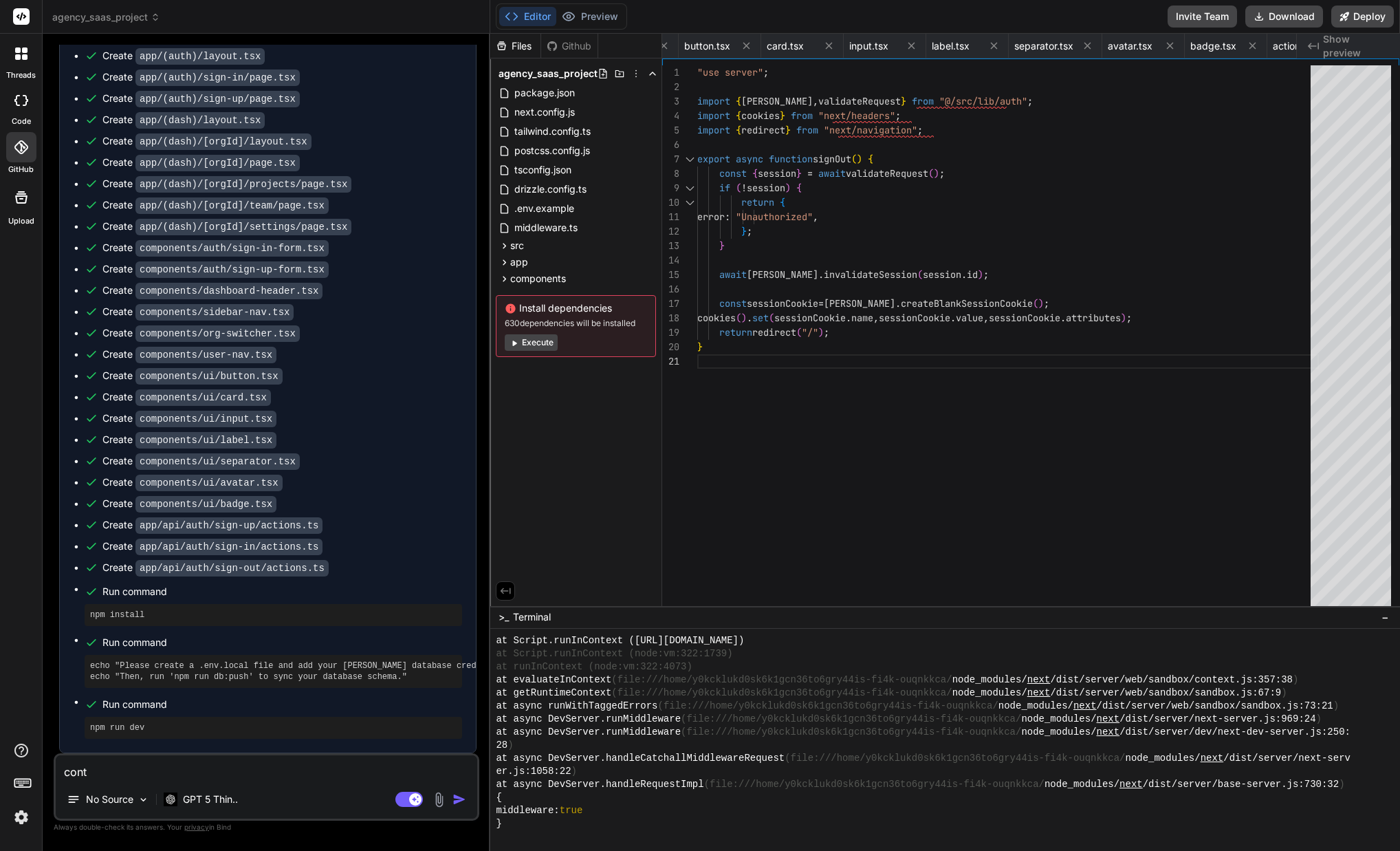
type textarea "x"
type textarea "contin"
type textarea "x"
type textarea "continu"
type textarea "x"
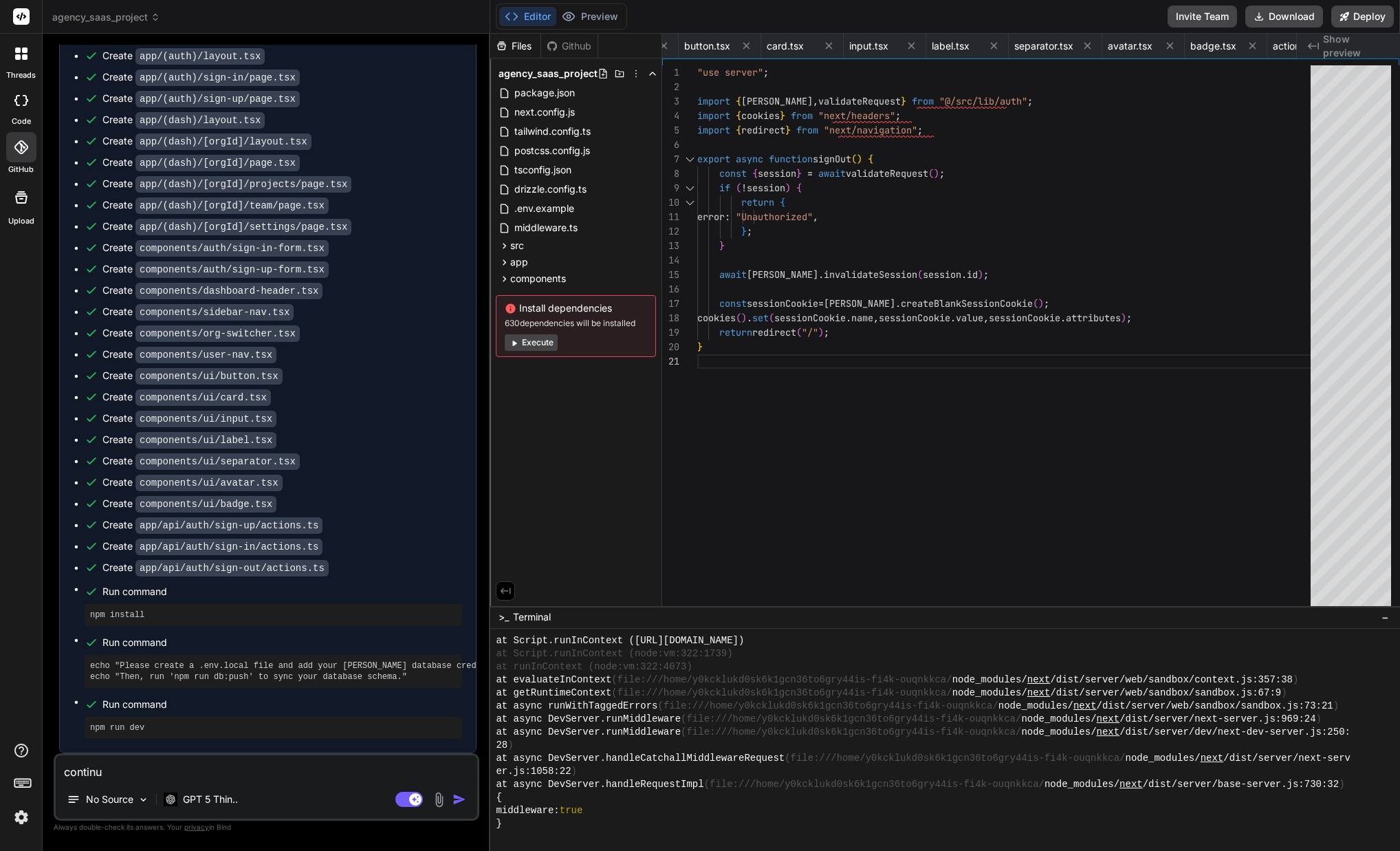
type textarea "continue"
type textarea "x"
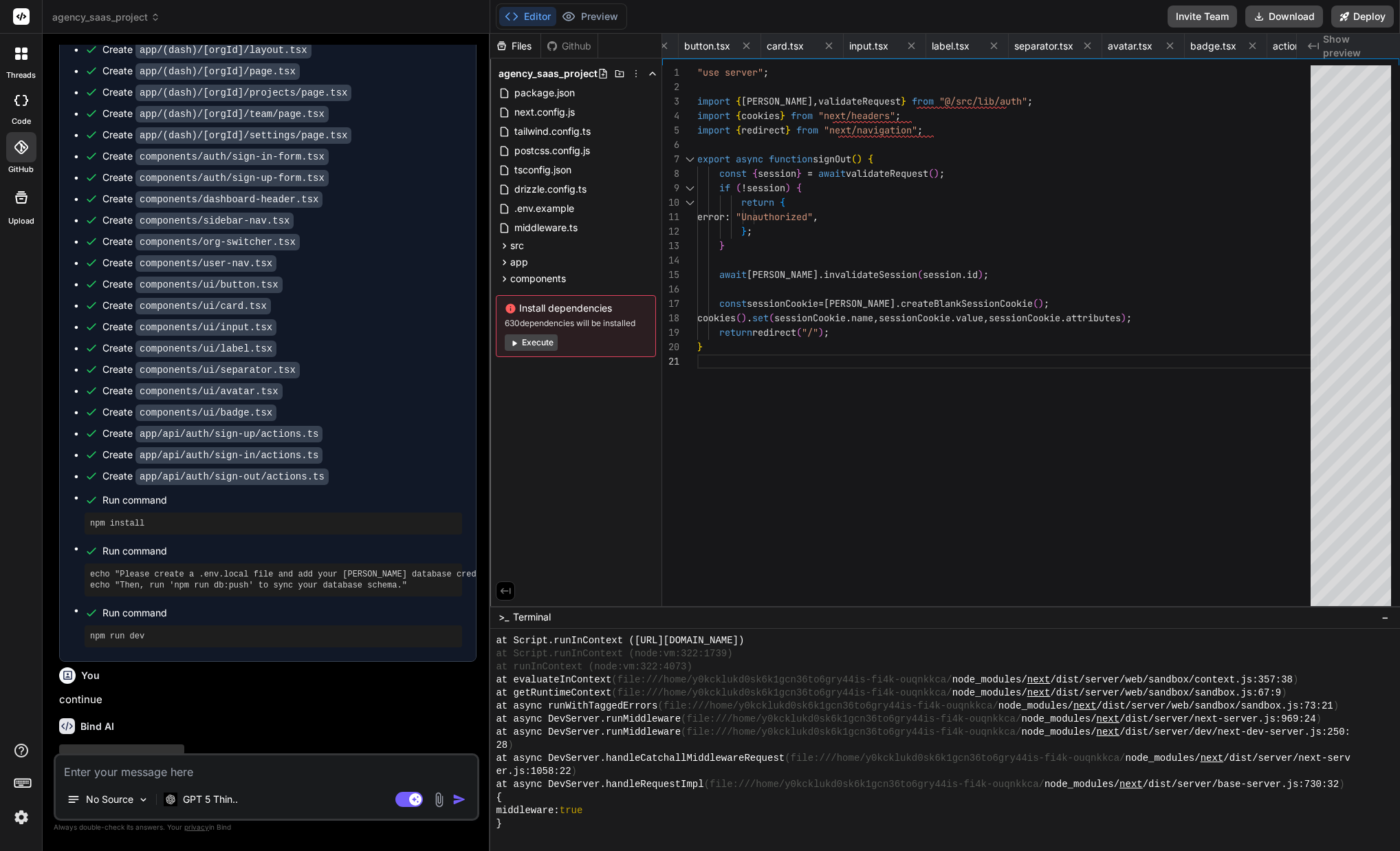
scroll to position [1571, 0]
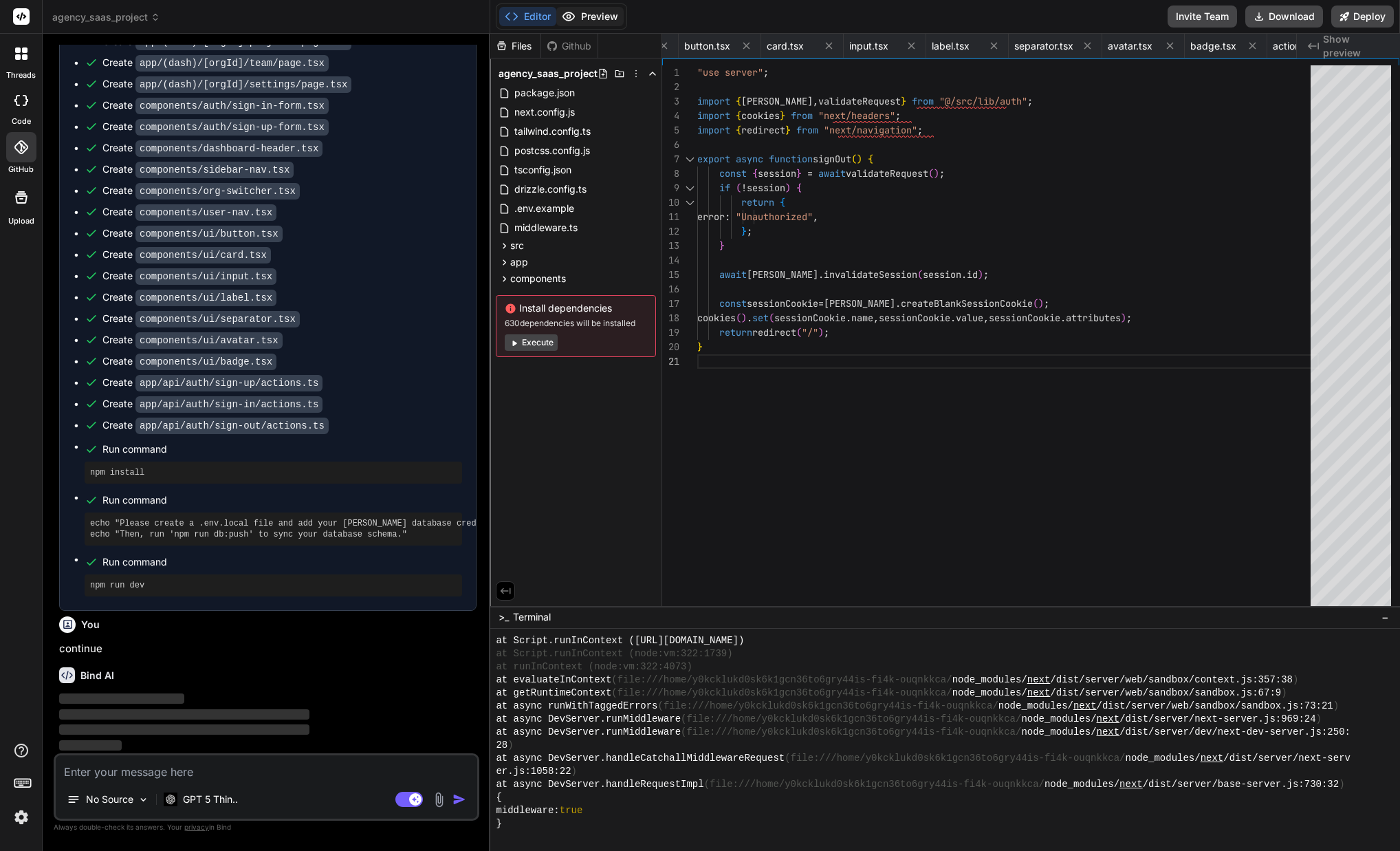
click at [587, 13] on button "Preview" at bounding box center [590, 16] width 67 height 20
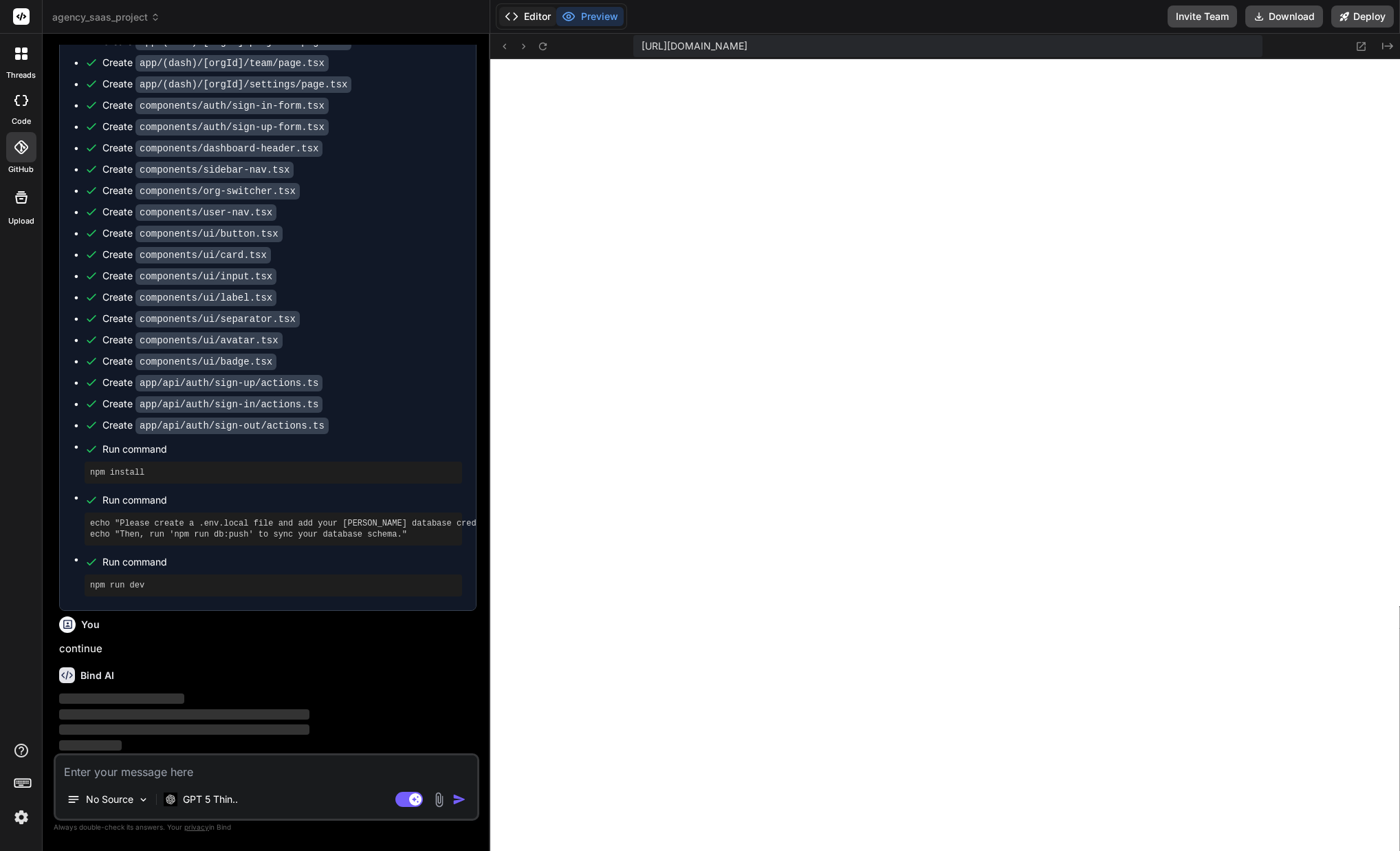
click at [526, 23] on button "Editor" at bounding box center [528, 16] width 57 height 20
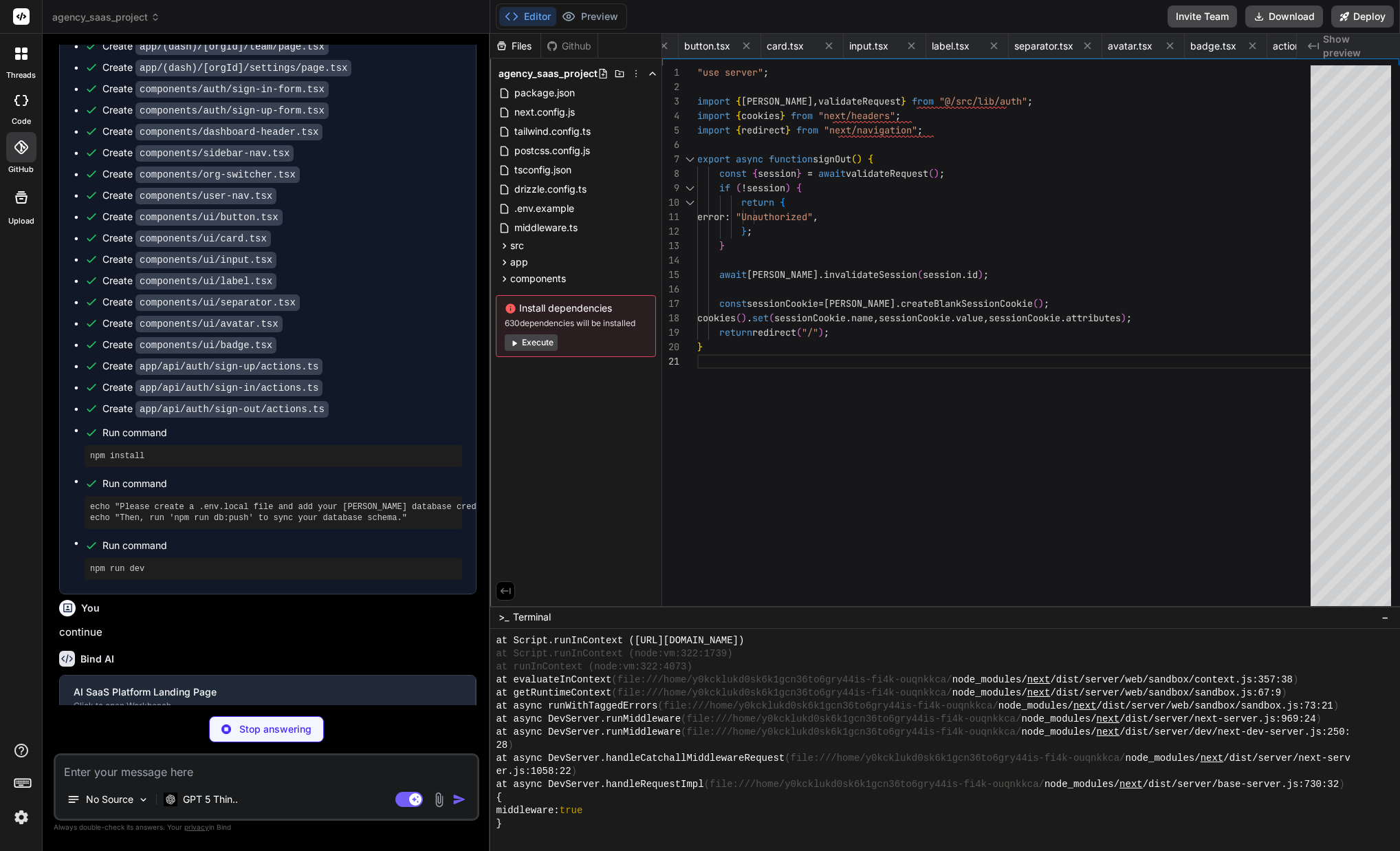
type textarea "x"
type textarea "<p className="mt-4 md:mt-0 text-sm text-gray-500">&copy; 2023 NexusAI. All righ…"
type textarea "x"
type textarea "/> ); }); Input.displayName = "Input"; export { Input };"
type textarea "x"
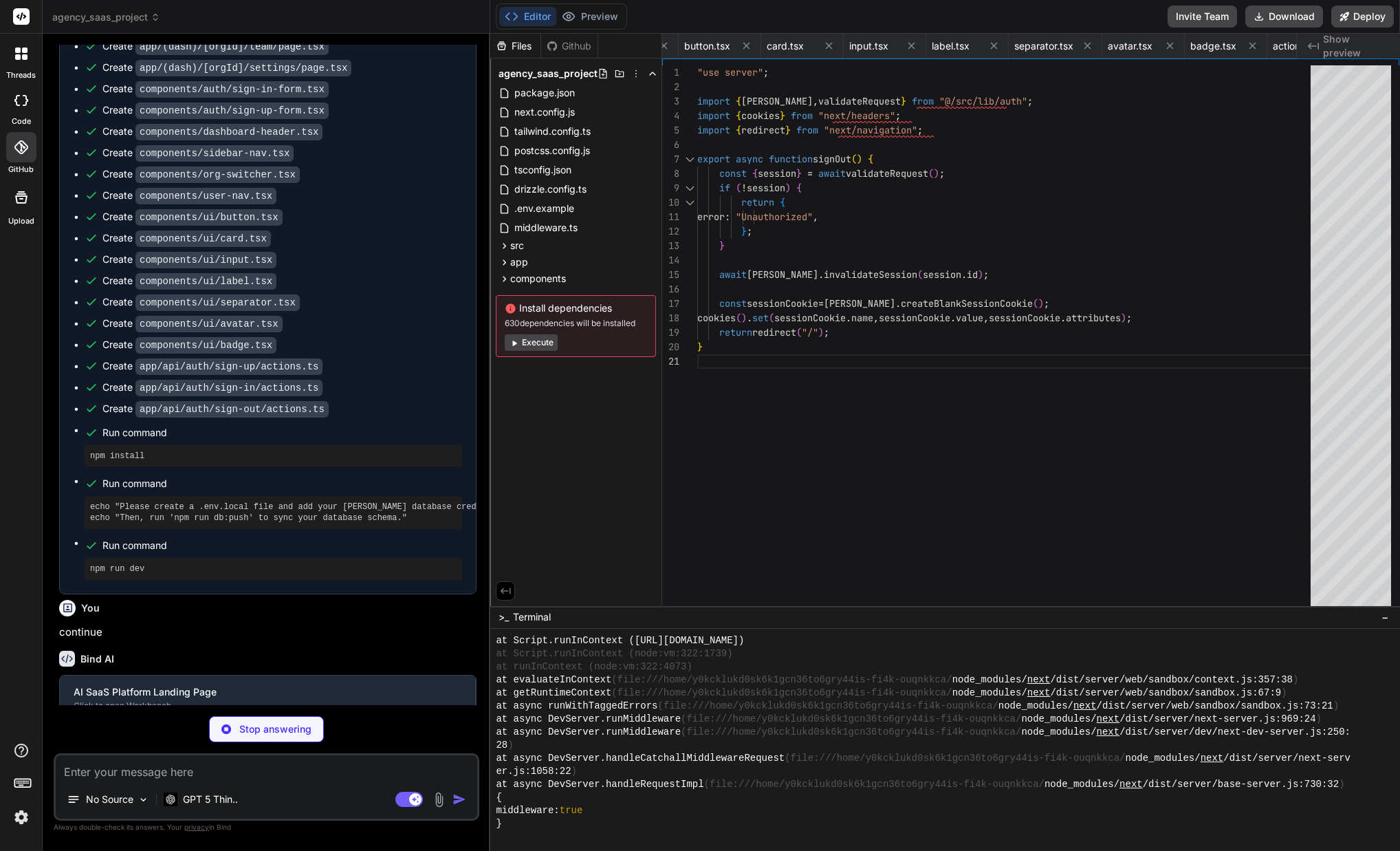
type textarea "Textarea.displayName = "Textarea"; export { Textarea };"
type textarea "x"
type textarea "export { Label };"
type textarea "x"
